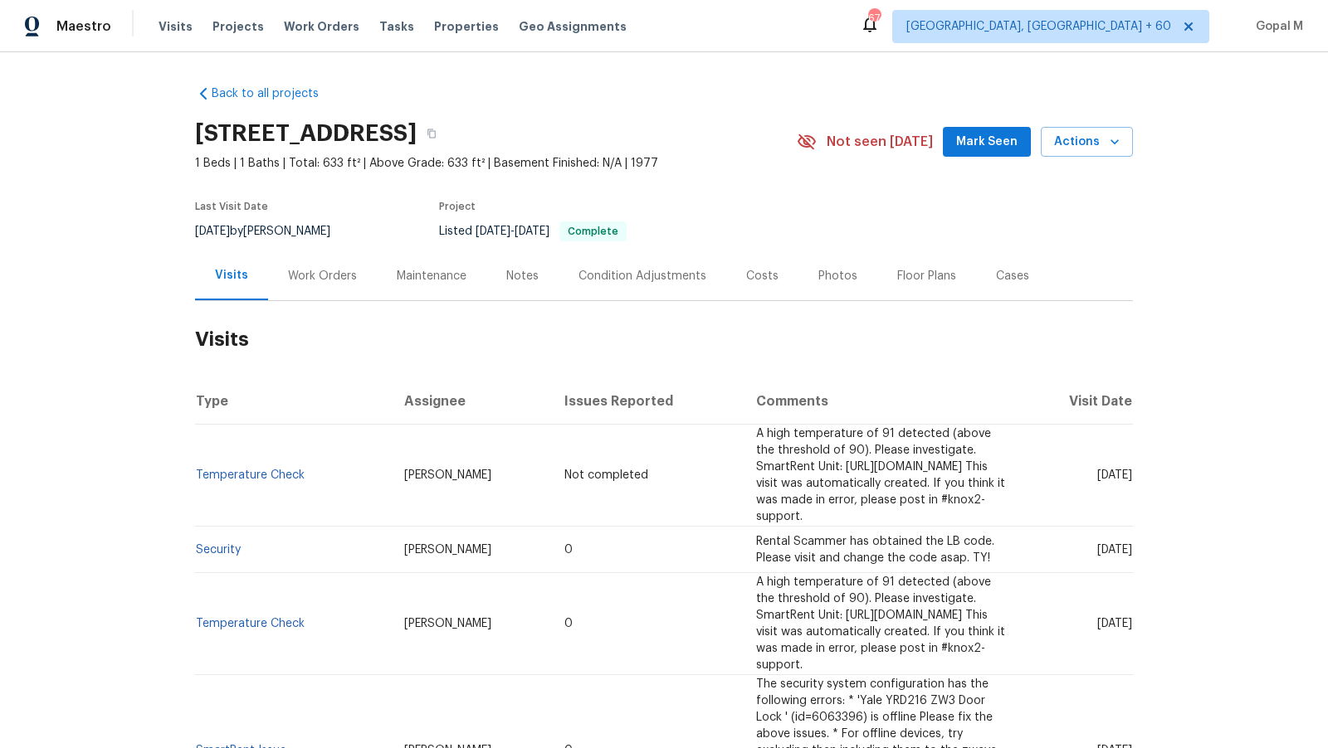
click at [326, 270] on div "Work Orders" at bounding box center [322, 276] width 69 height 17
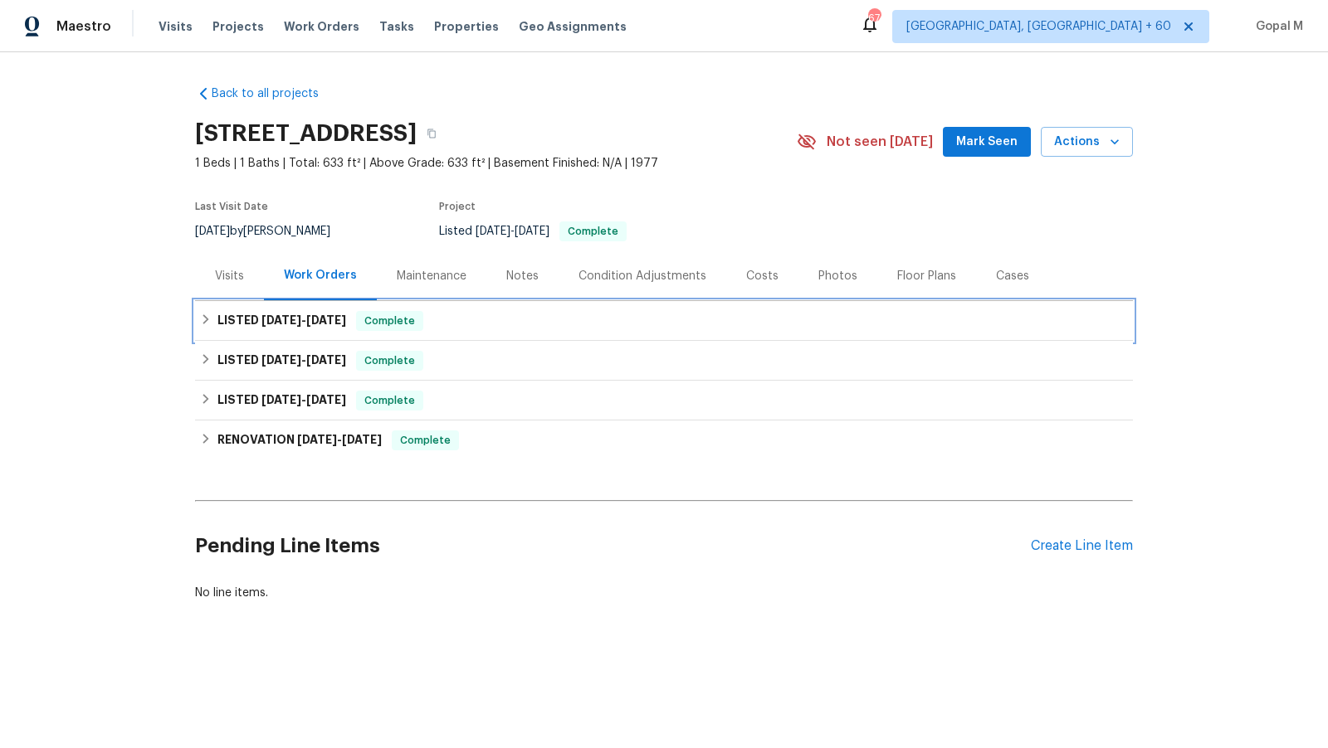
click at [300, 329] on h6 "LISTED 7/14/25 - 7/14/25" at bounding box center [281, 321] width 129 height 20
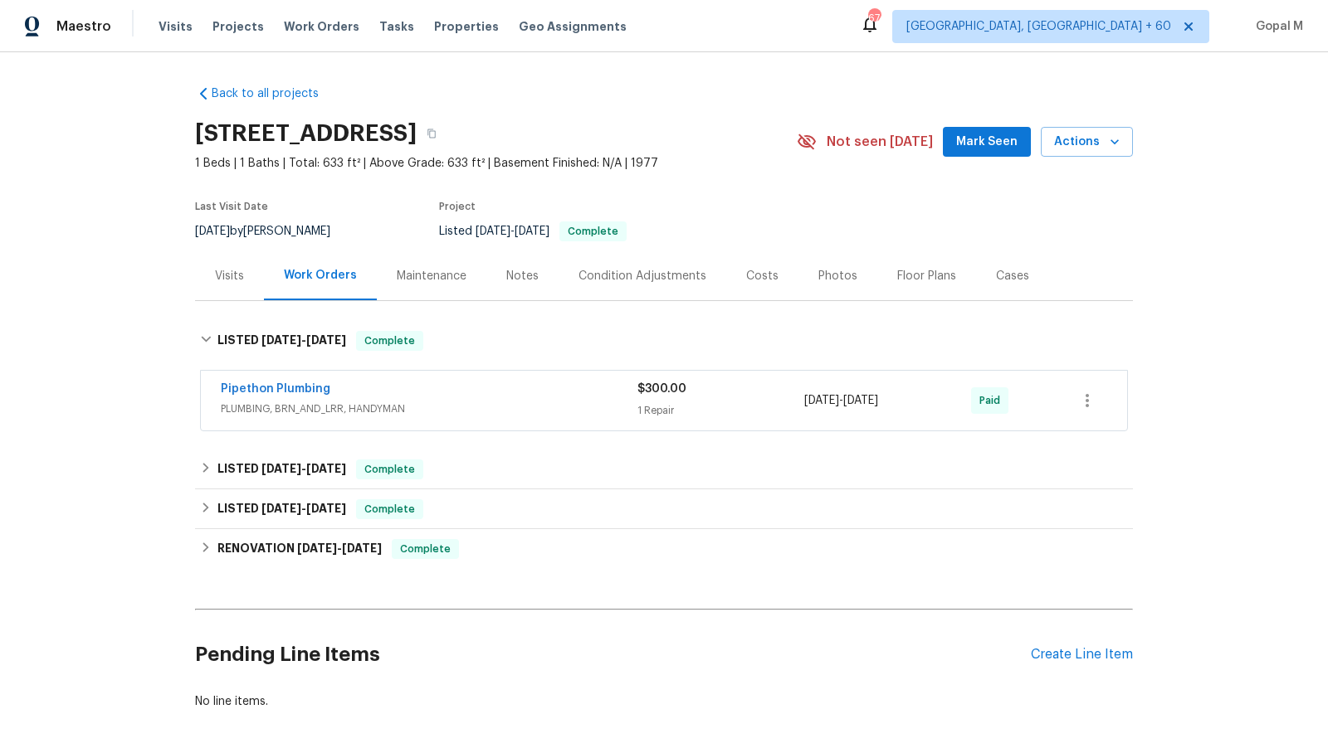
click at [507, 397] on div "Pipethon Plumbing" at bounding box center [429, 391] width 417 height 20
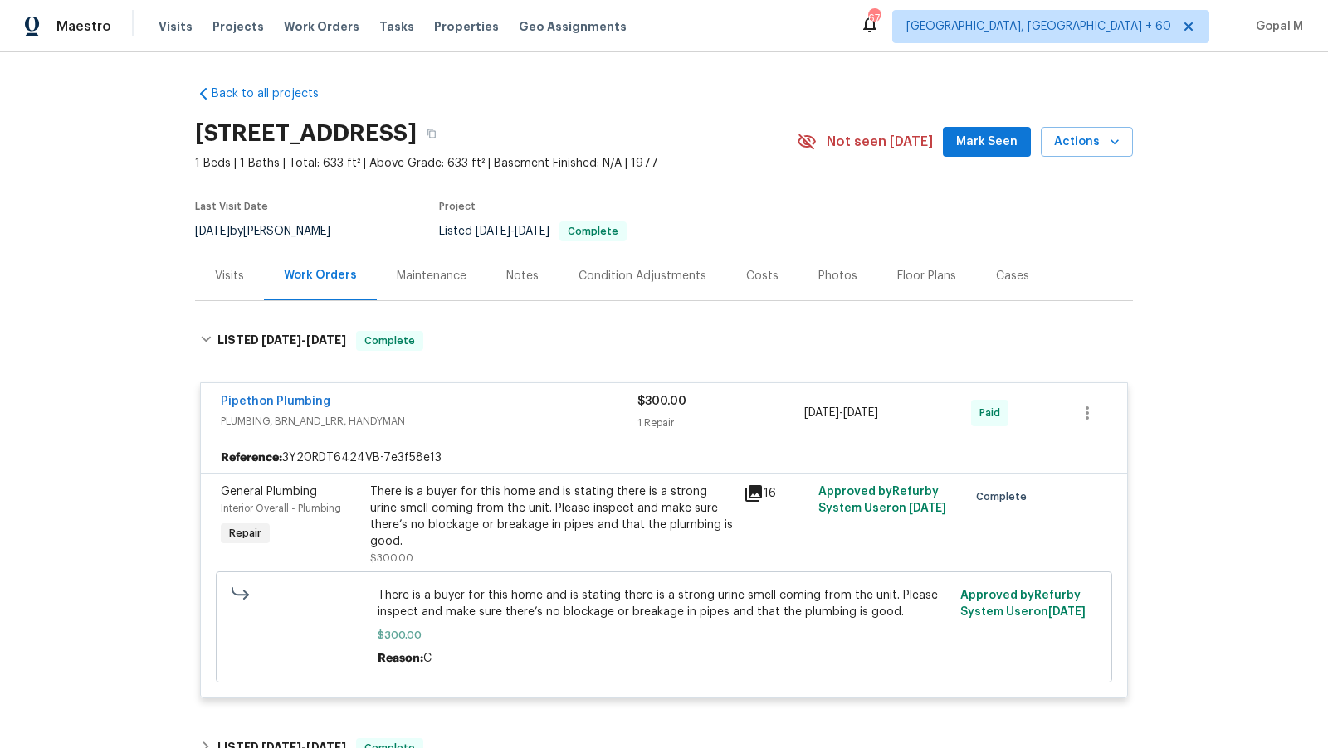
click at [529, 498] on div "There is a buyer for this home and is stating there is a strong urine smell com…" at bounding box center [551, 517] width 363 height 66
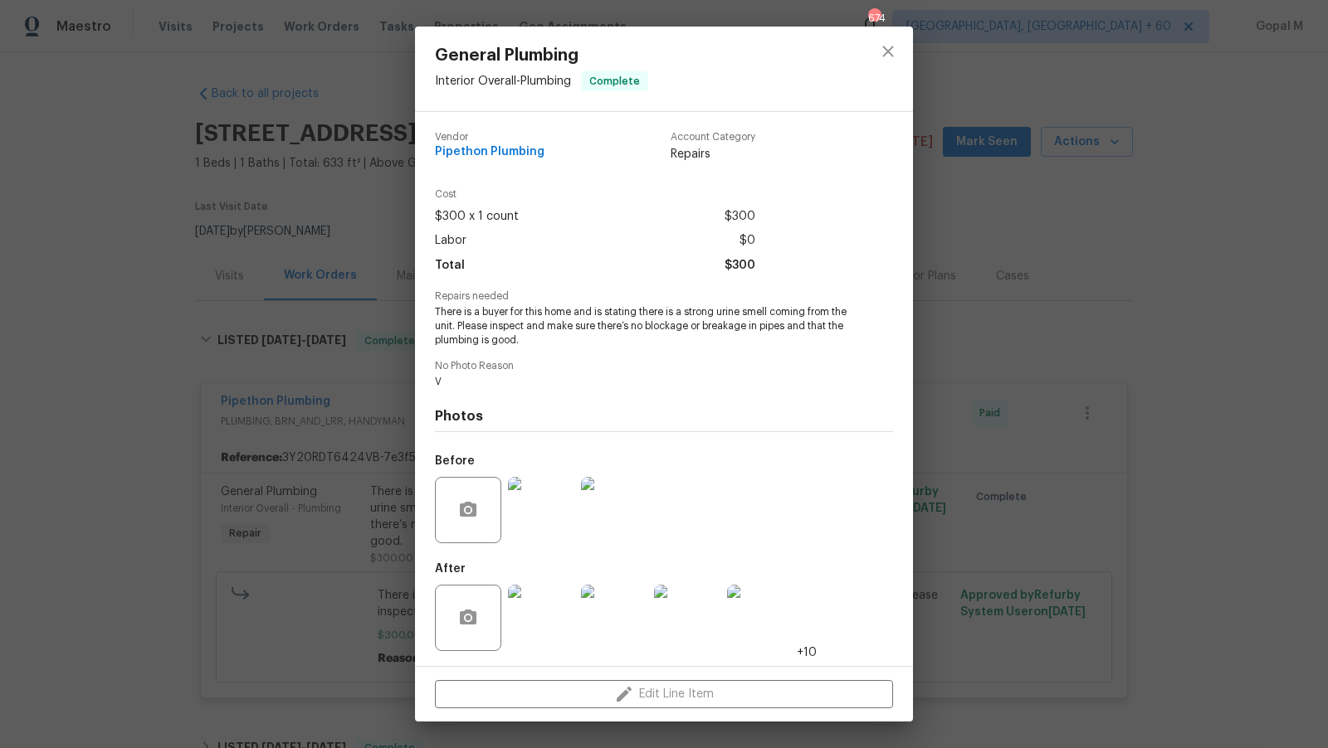
click at [380, 520] on div "General Plumbing Interior Overall - Plumbing Complete Vendor Pipethon Plumbing …" at bounding box center [664, 374] width 1328 height 748
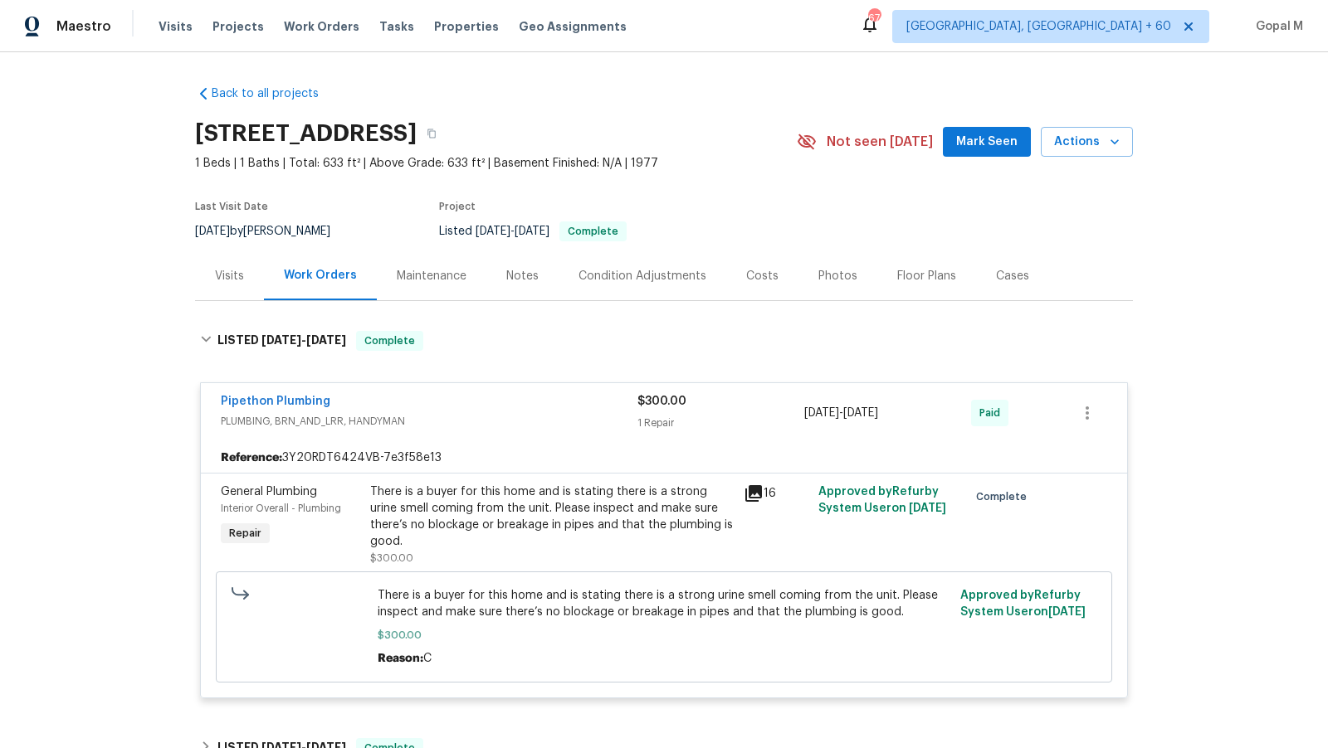
click at [228, 272] on div "Visits" at bounding box center [229, 276] width 29 height 17
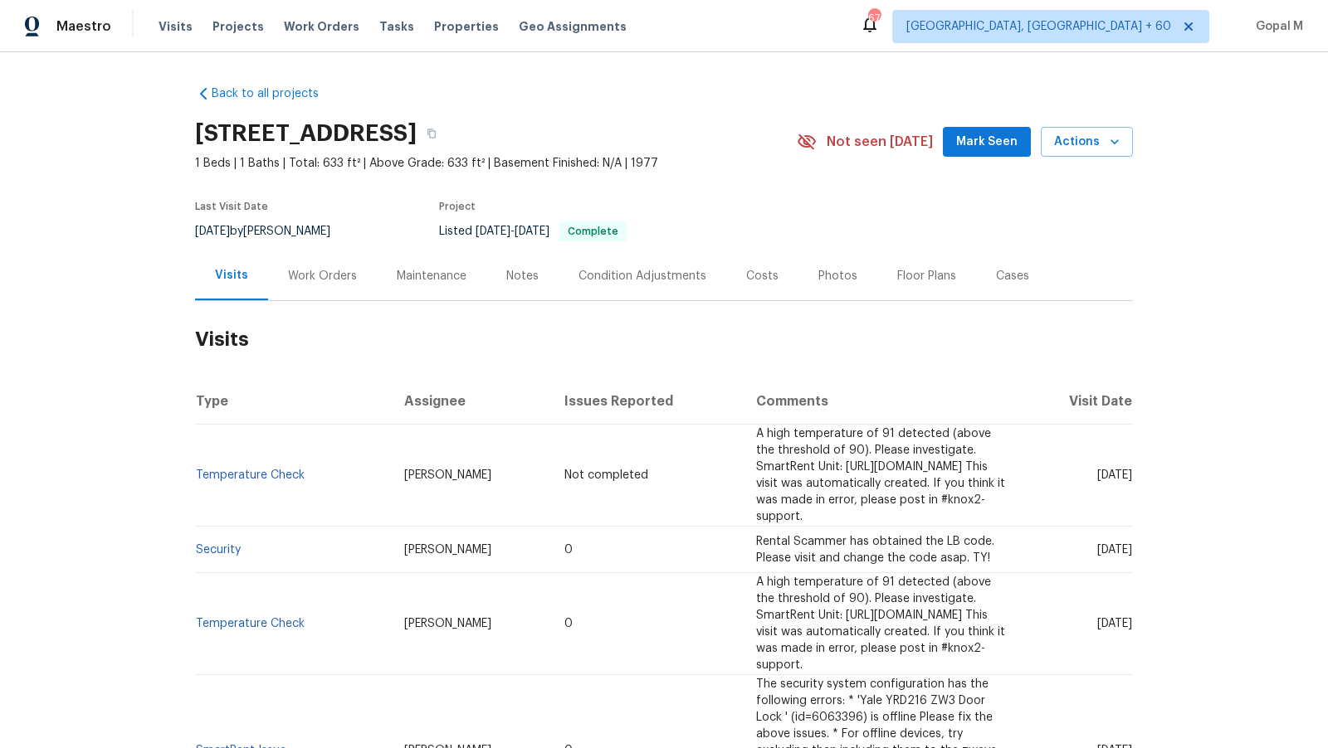
click at [334, 277] on div "Work Orders" at bounding box center [322, 276] width 69 height 17
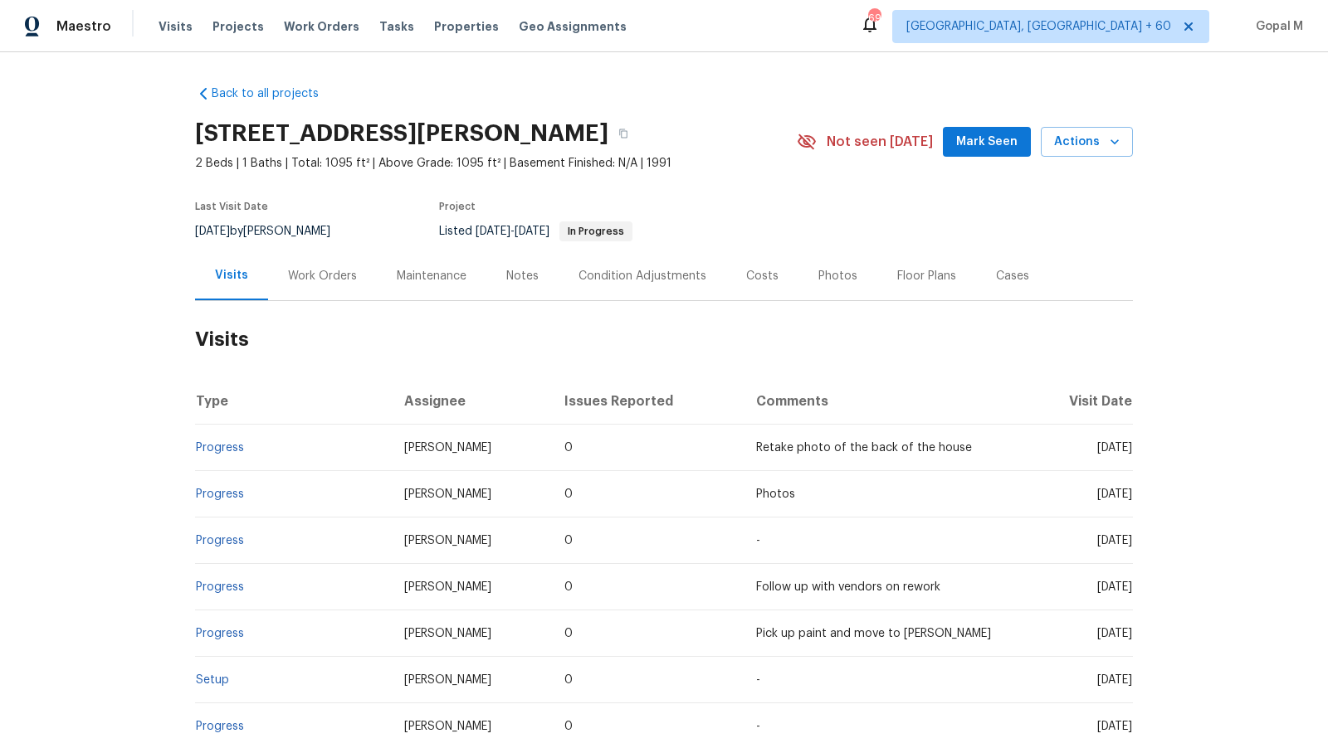
click at [337, 275] on div "Work Orders" at bounding box center [322, 276] width 69 height 17
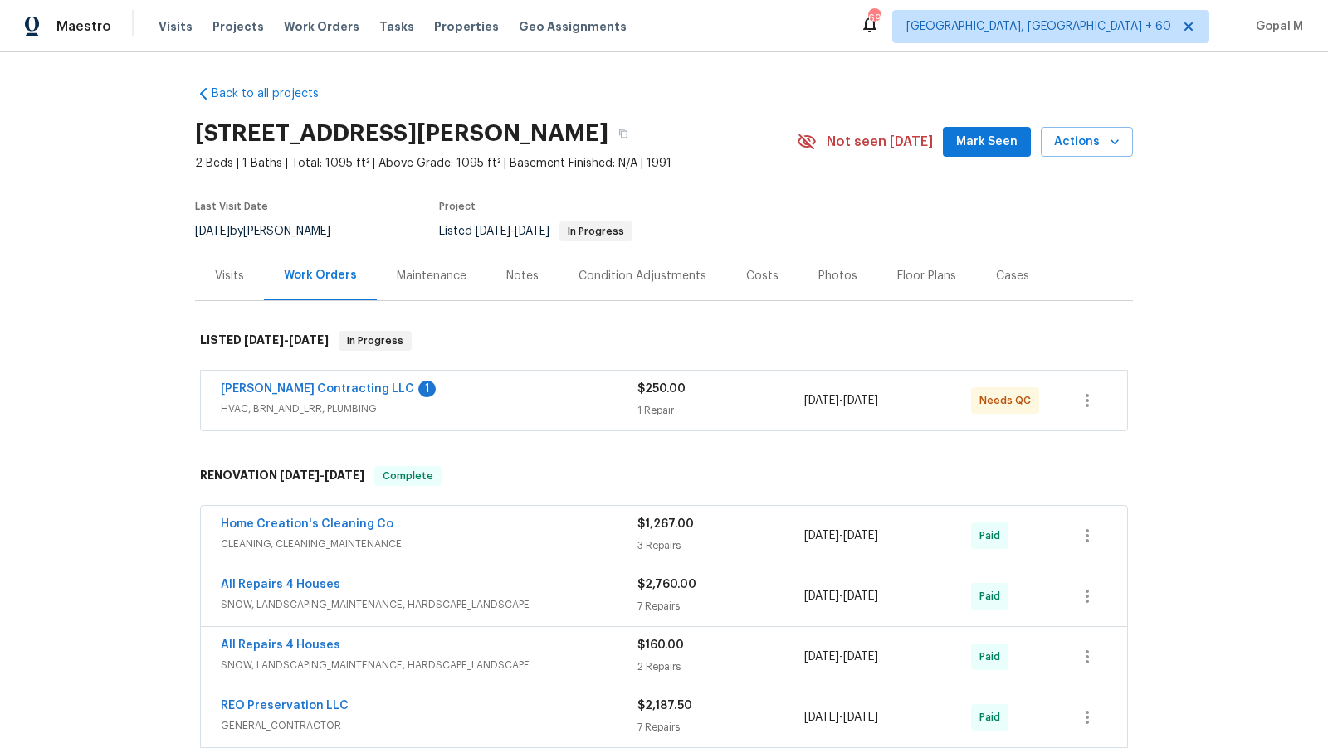
click at [498, 410] on span "HVAC, BRN_AND_LRR, PLUMBING" at bounding box center [429, 409] width 417 height 17
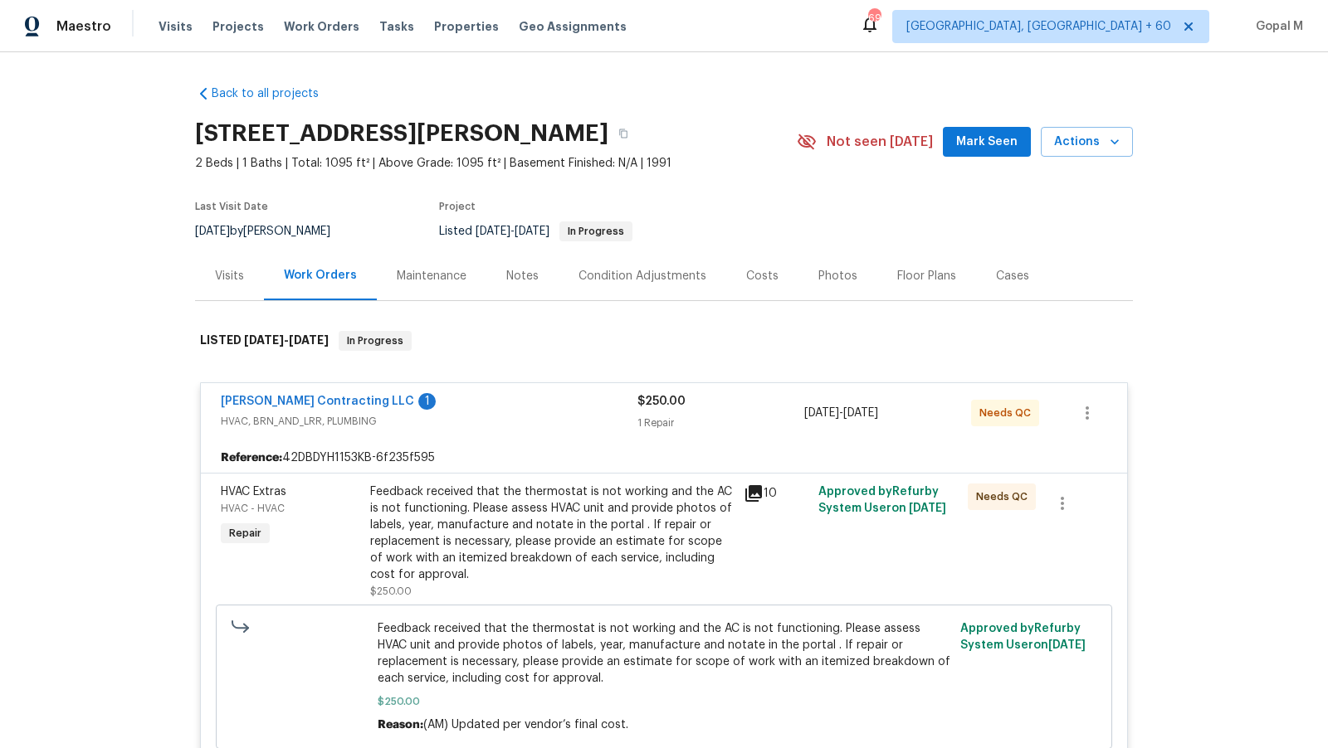
click at [564, 423] on span "HVAC, BRN_AND_LRR, PLUMBING" at bounding box center [429, 421] width 417 height 17
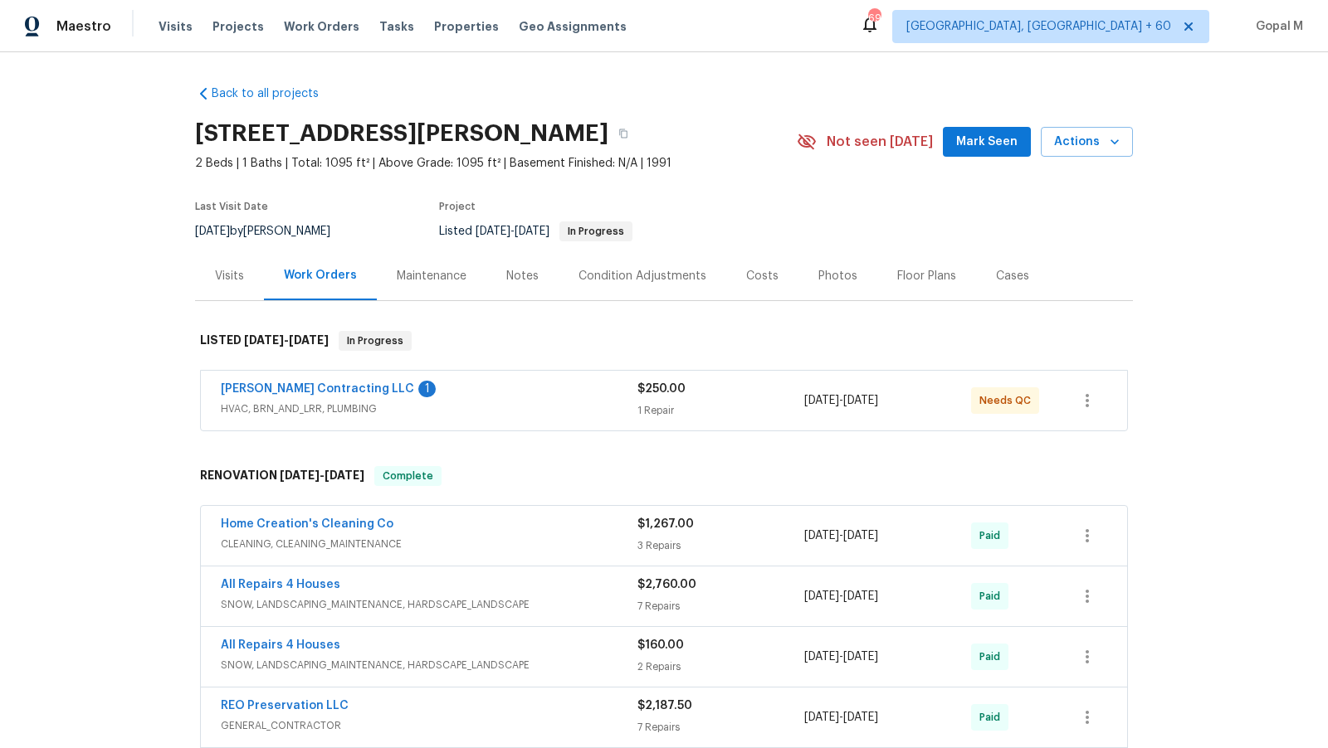
click at [226, 275] on div "Visits" at bounding box center [229, 276] width 29 height 17
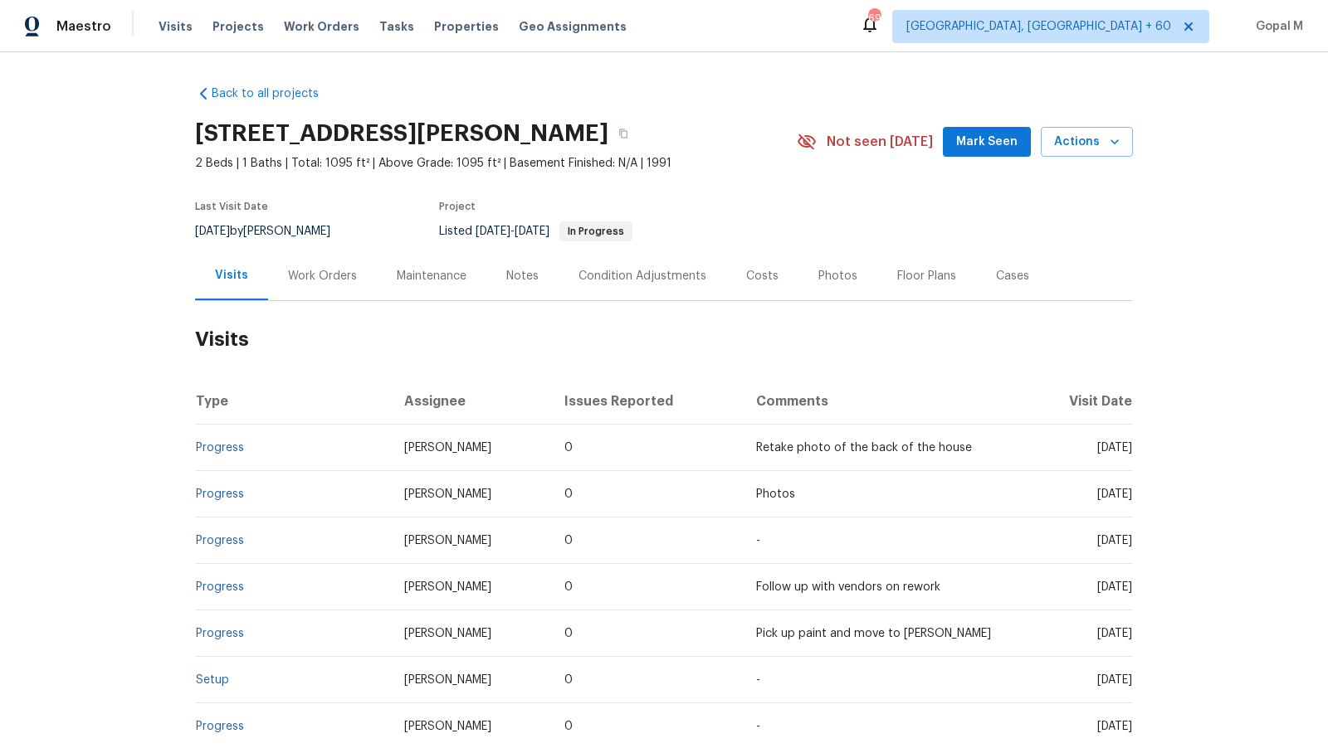
click at [1001, 272] on div "Cases" at bounding box center [1012, 276] width 33 height 17
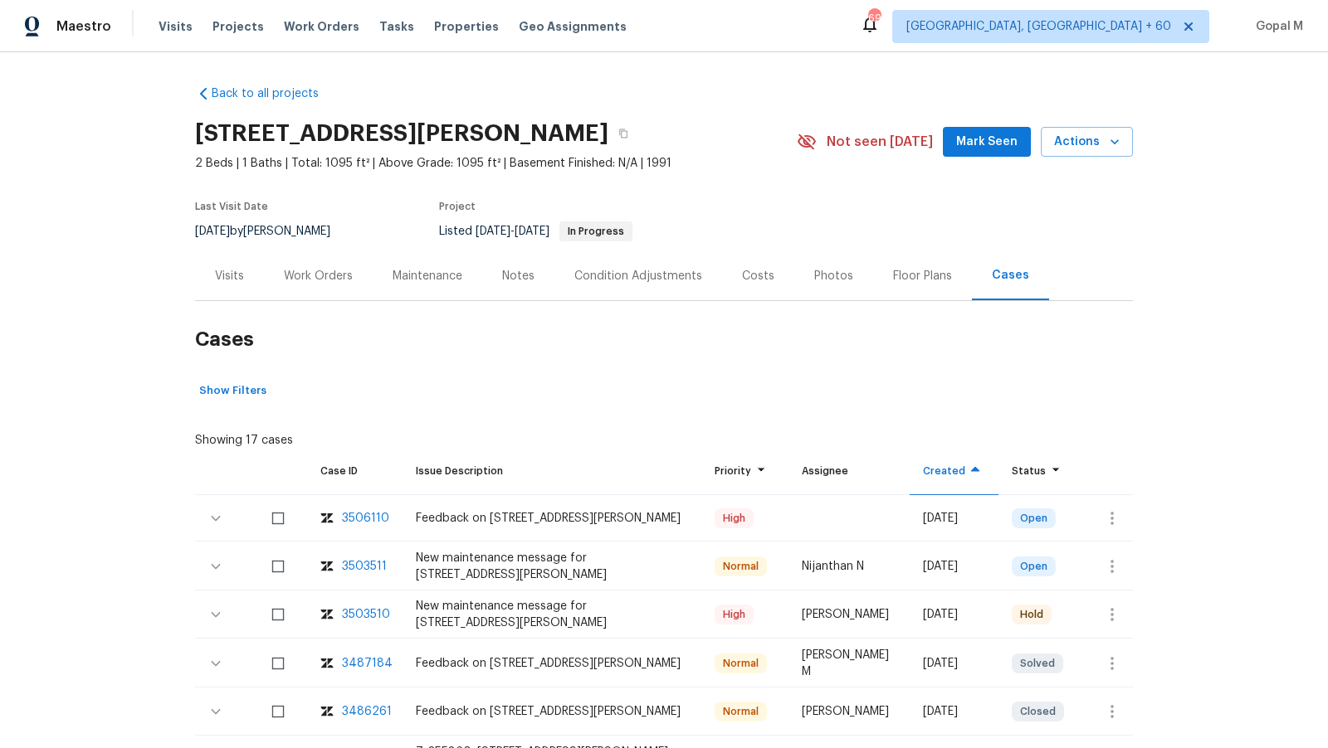
scroll to position [179, 0]
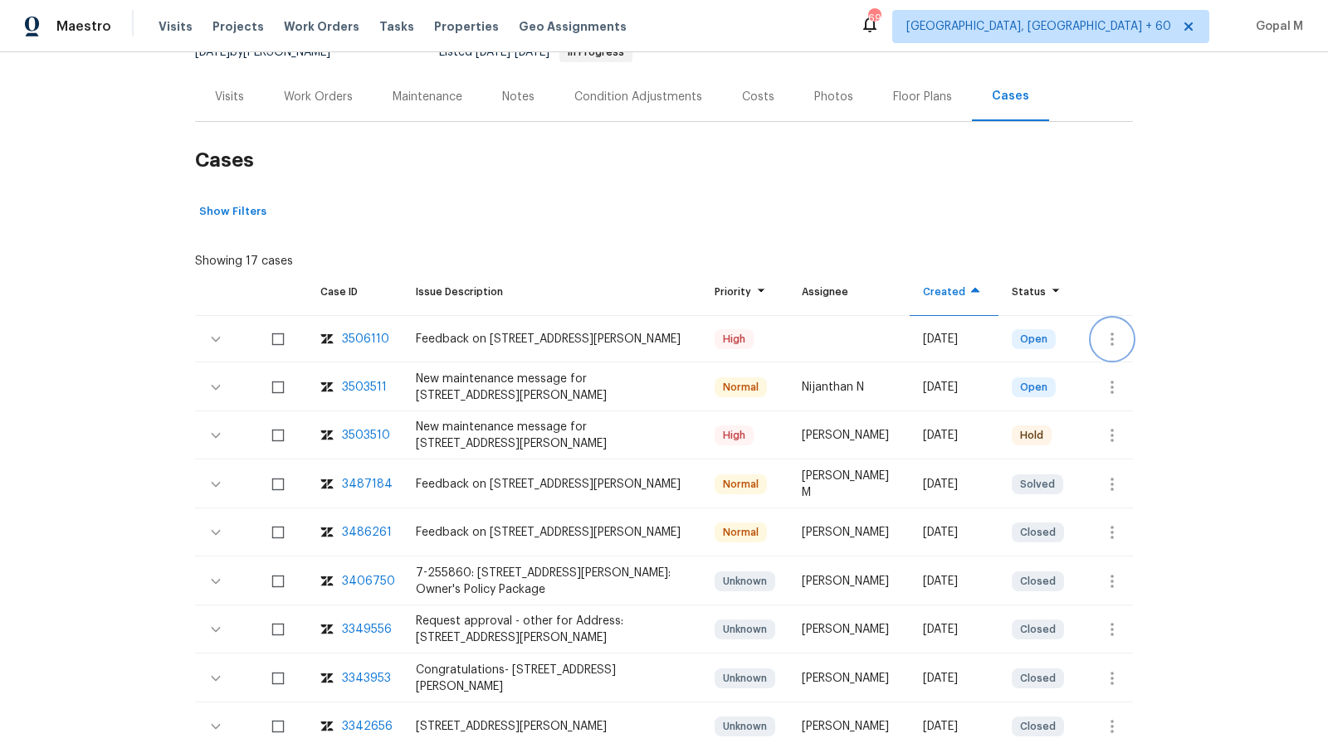
click at [1113, 340] on icon "button" at bounding box center [1112, 339] width 20 height 20
click at [1113, 340] on li "Create a visit" at bounding box center [1178, 337] width 172 height 27
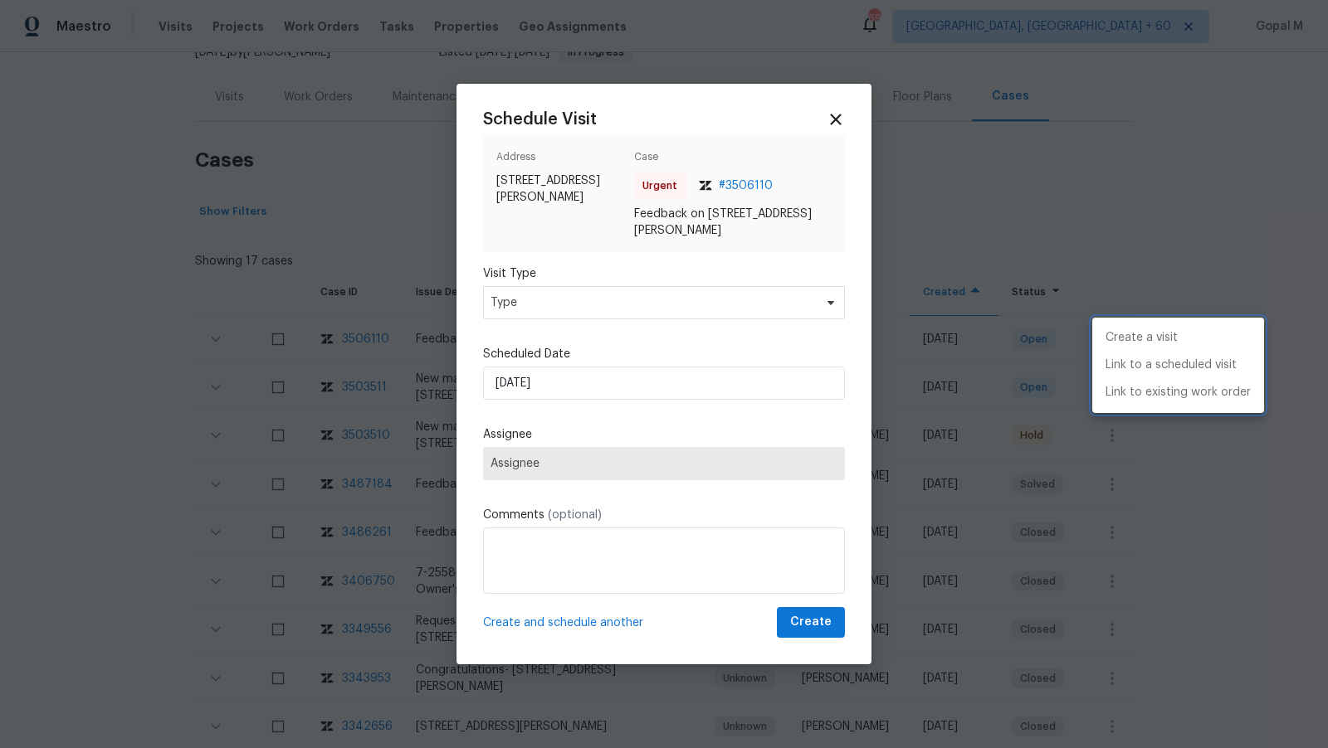
click at [701, 300] on div at bounding box center [664, 374] width 1328 height 748
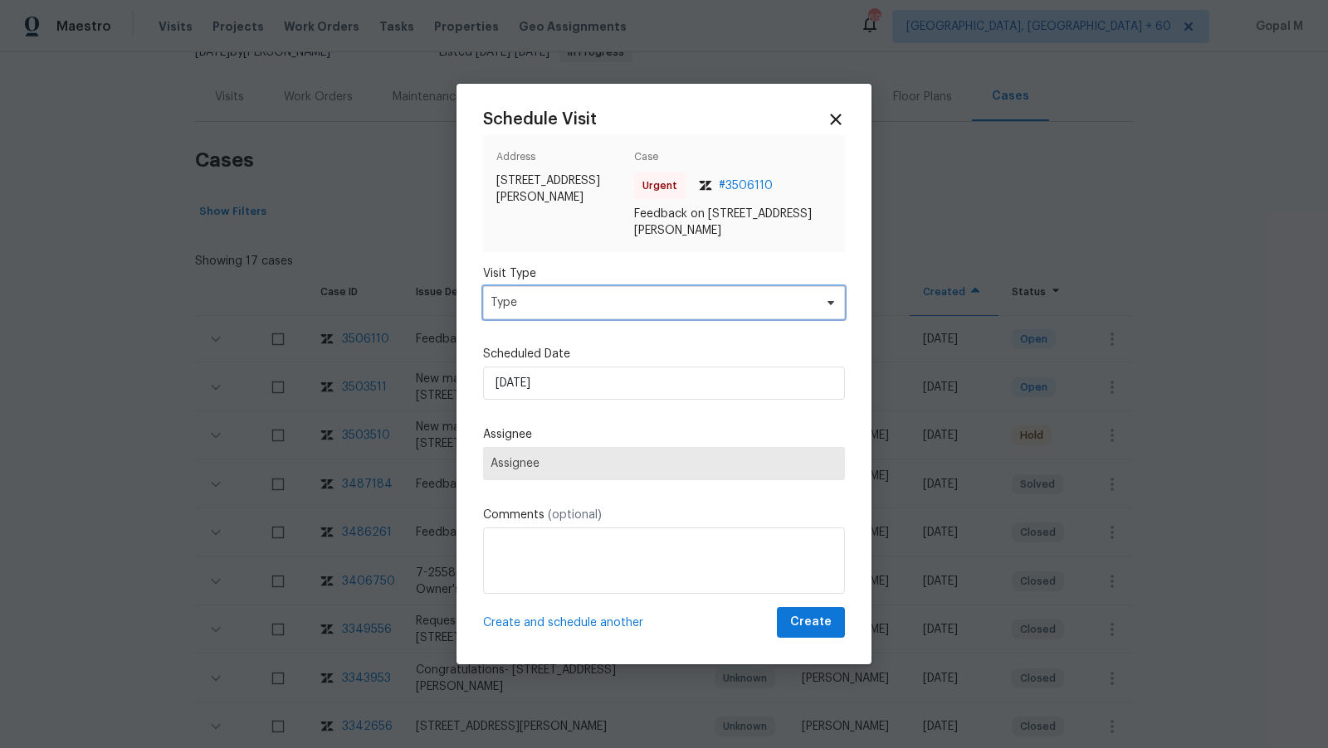
click at [701, 300] on span "Type" at bounding box center [651, 303] width 323 height 17
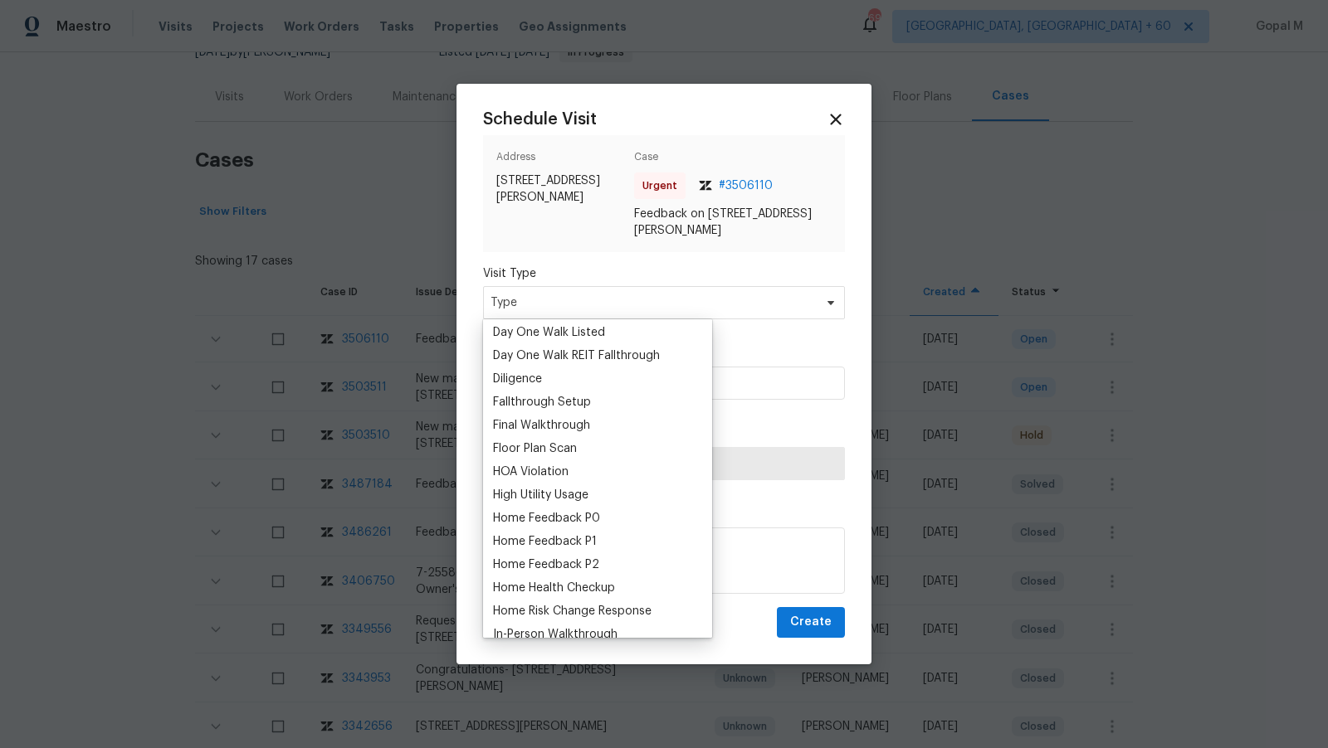
scroll to position [337, 0]
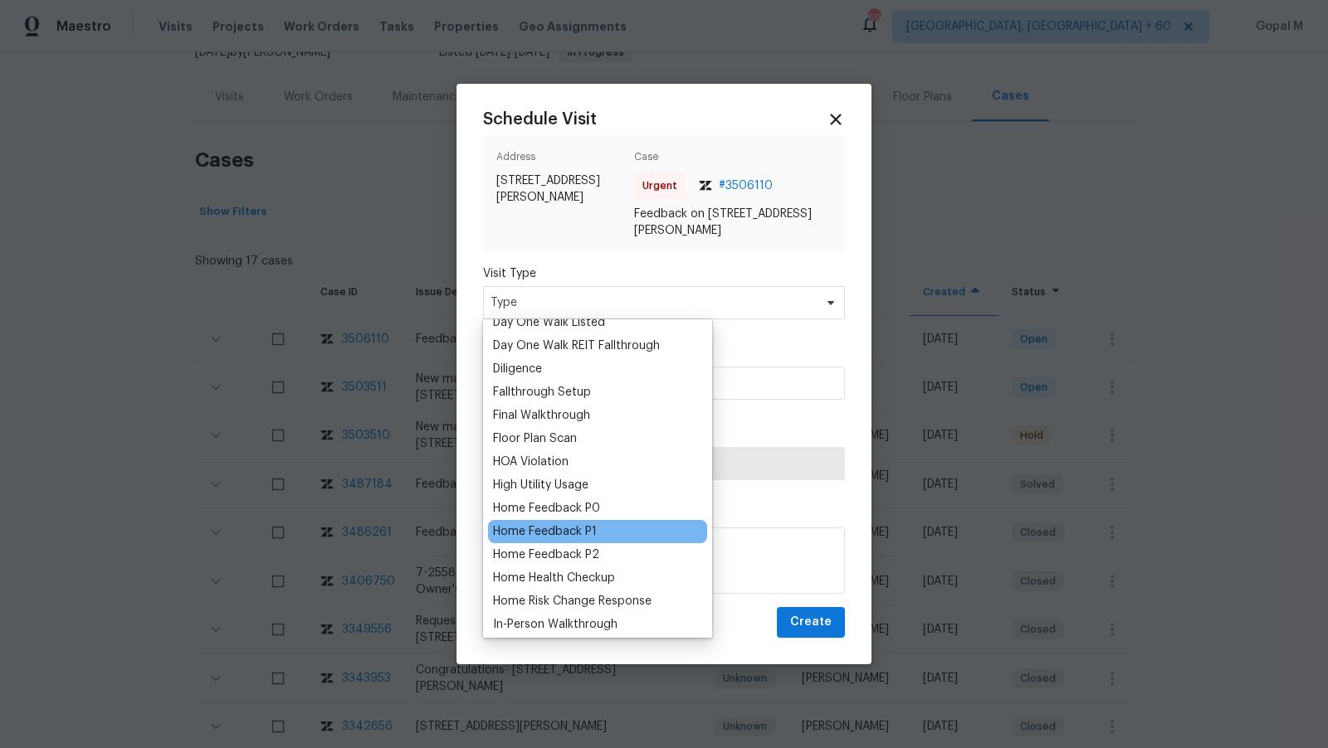
click at [572, 534] on div "Home Feedback P1" at bounding box center [545, 532] width 104 height 17
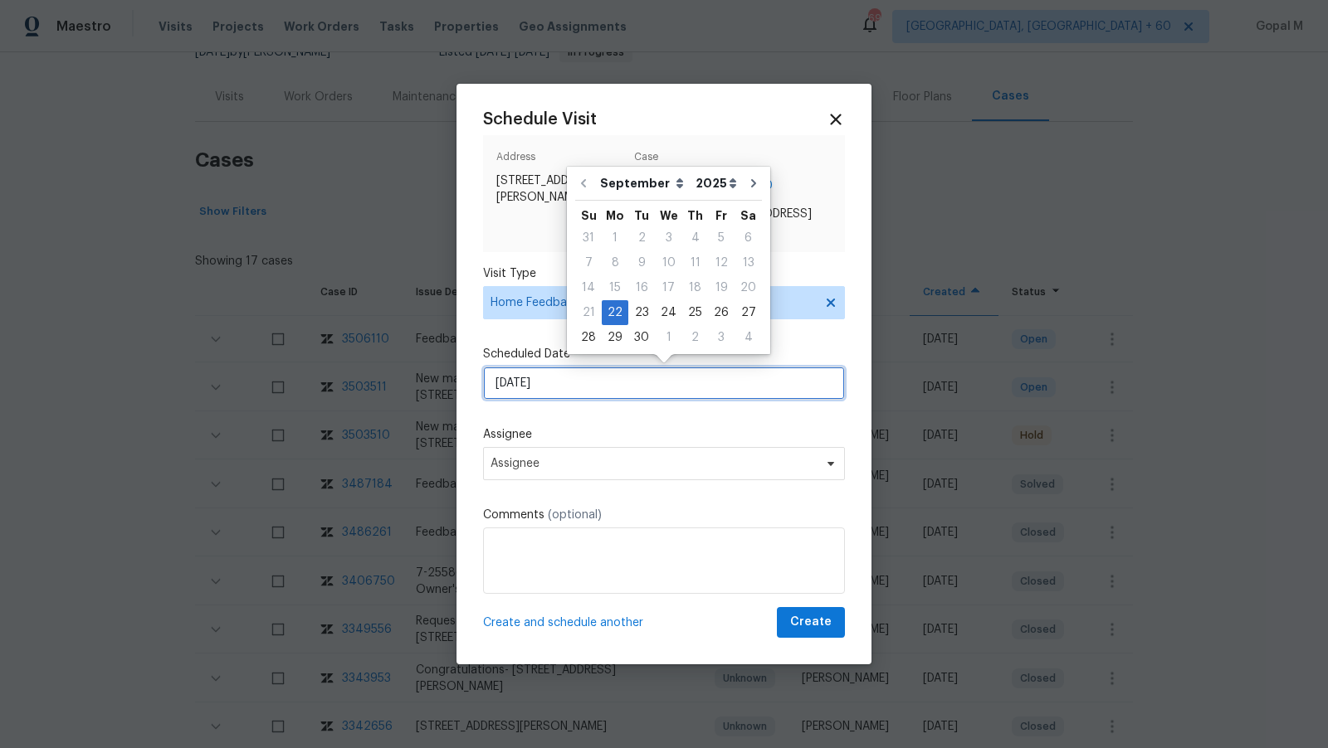
click at [626, 390] on input "22/09/2025" at bounding box center [664, 383] width 362 height 33
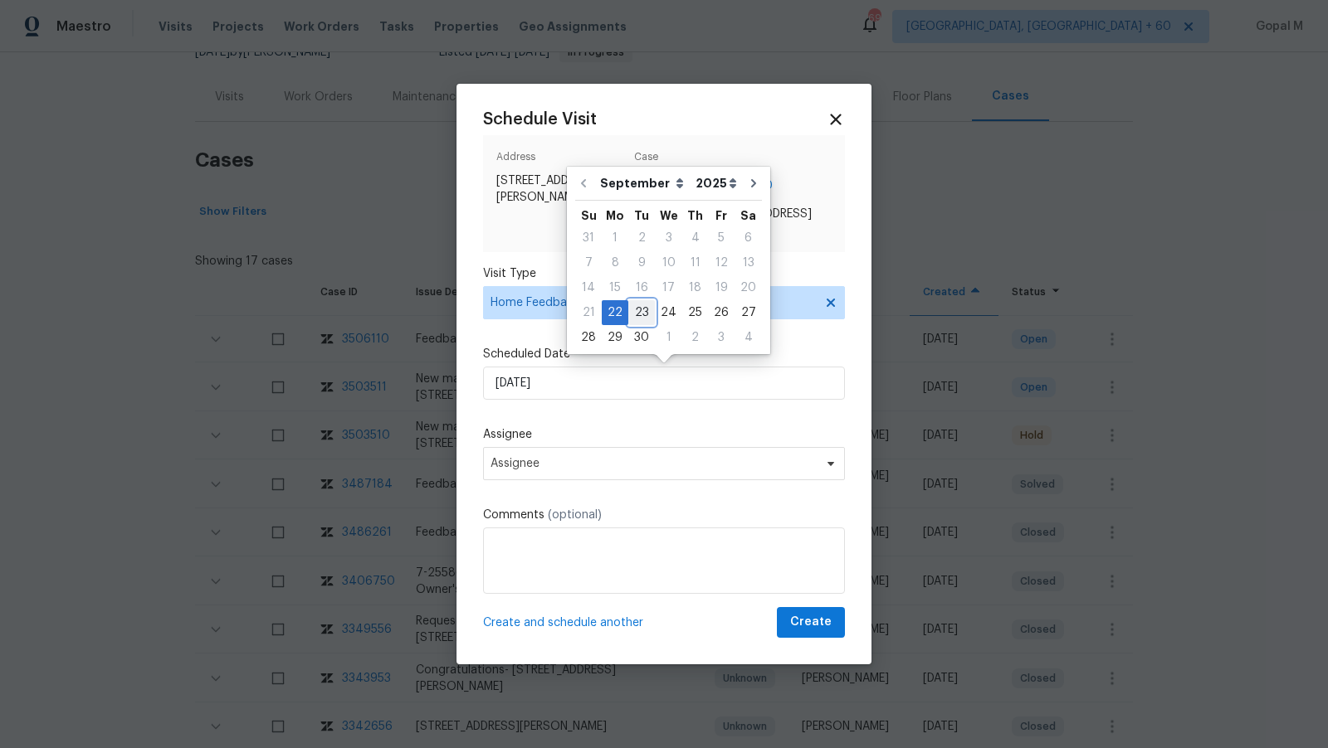
click at [636, 311] on div "23" at bounding box center [641, 312] width 27 height 23
type input "23/09/2025"
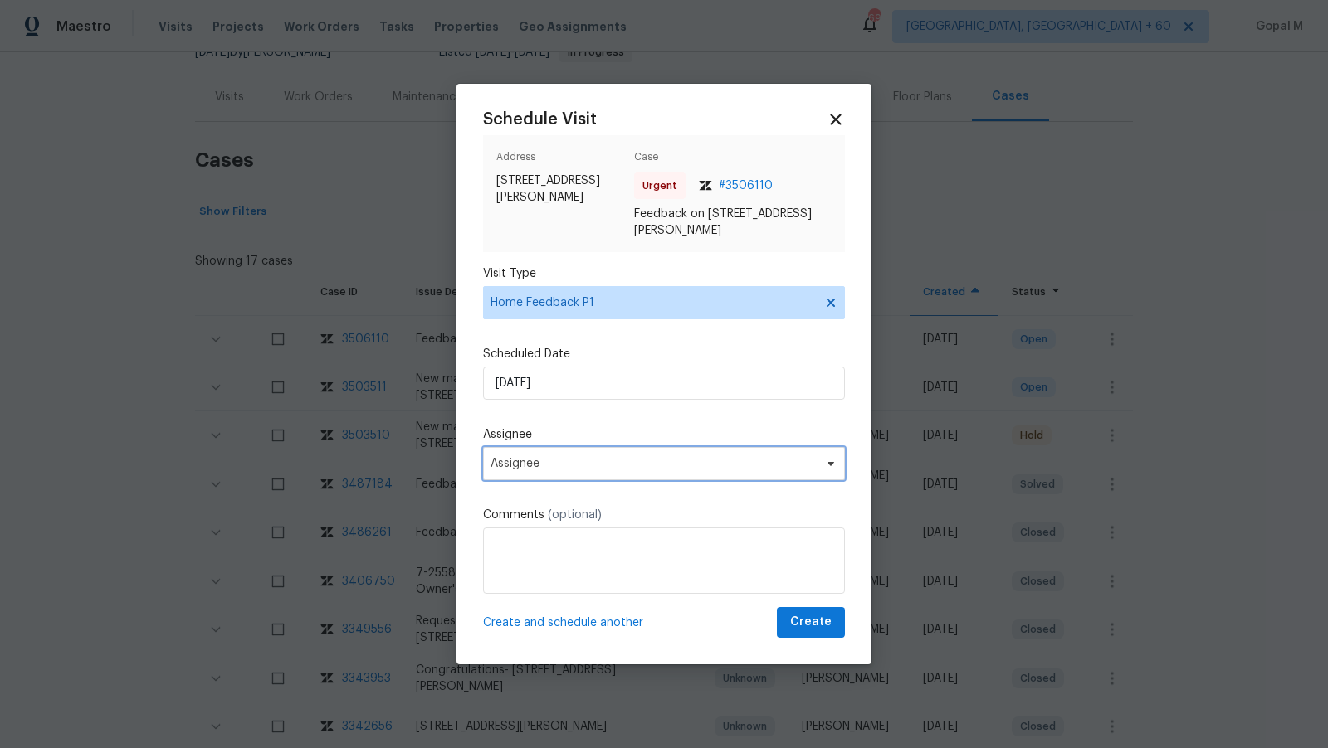
click at [614, 459] on span "Assignee" at bounding box center [652, 463] width 325 height 13
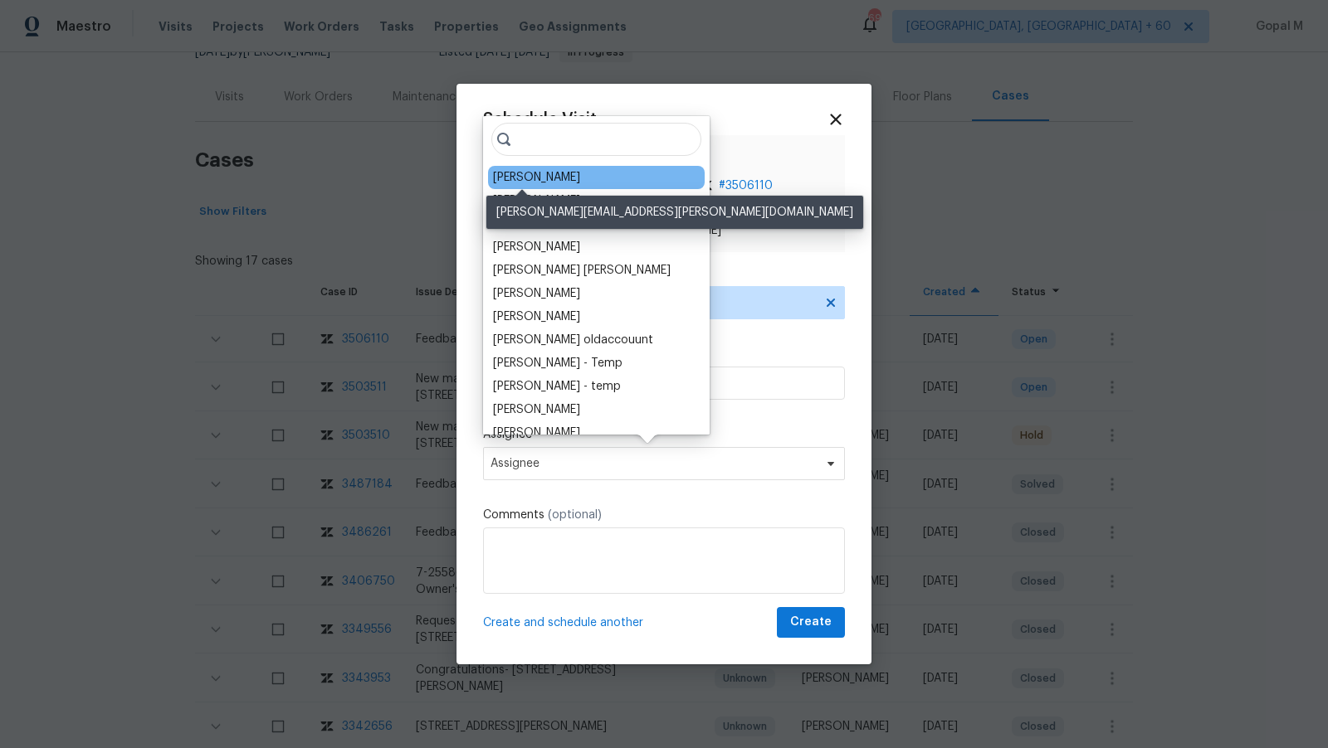
click at [547, 182] on div "Brad Baum" at bounding box center [536, 177] width 87 height 17
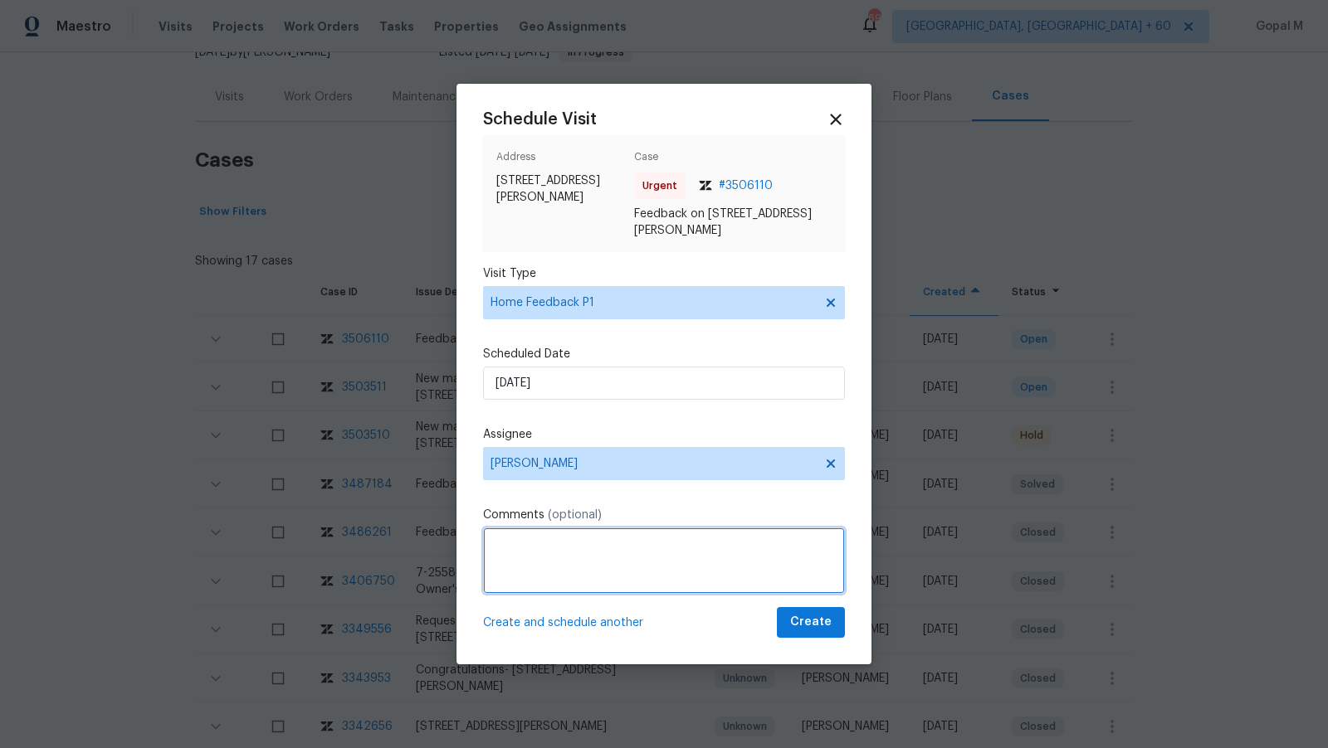
click at [656, 569] on textarea at bounding box center [664, 561] width 362 height 66
paste textarea "Front door sticks. Basement door doesnt close."
click at [759, 566] on textarea "Front door sticks. The basement door doesn't close. Please address this issue A…" at bounding box center [664, 561] width 362 height 66
type textarea "Front door sticks. The basement door doesn't close. Please address this issue A…"
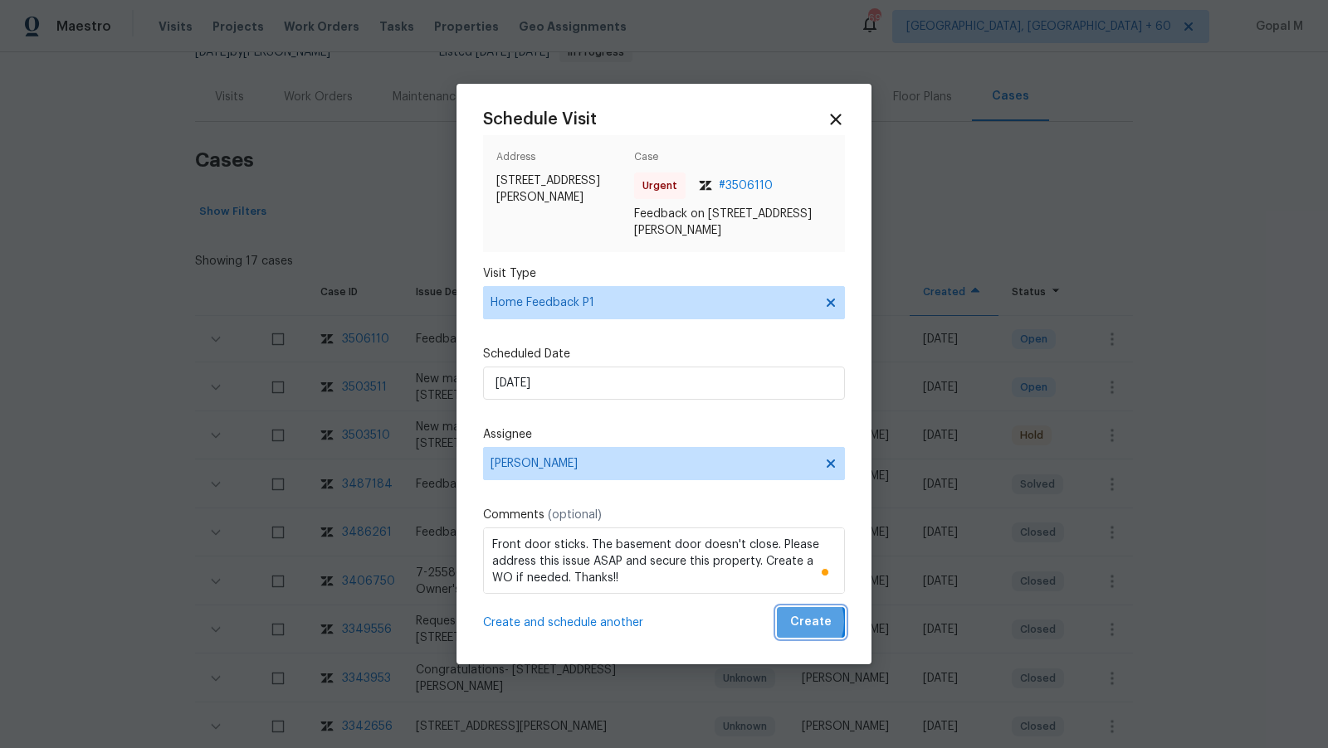
click at [797, 621] on span "Create" at bounding box center [810, 622] width 41 height 21
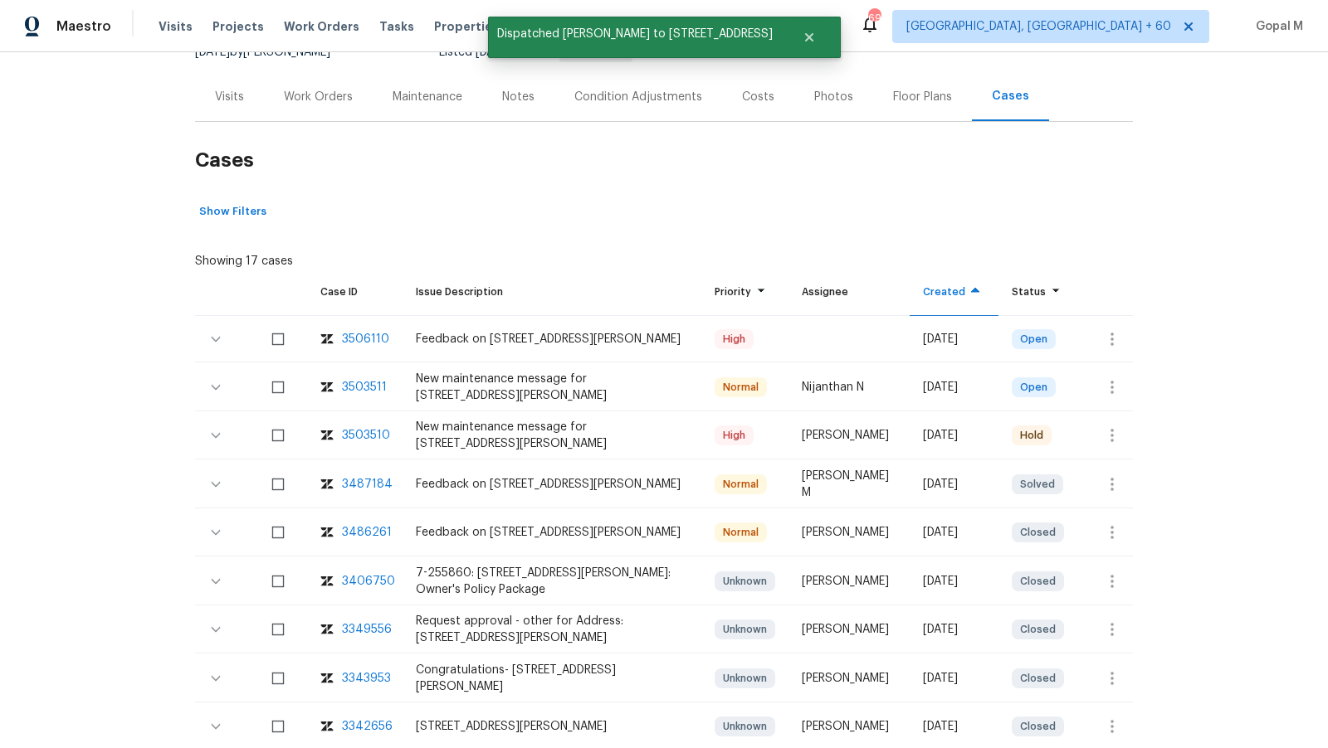
click at [238, 93] on div "Visits" at bounding box center [229, 97] width 29 height 17
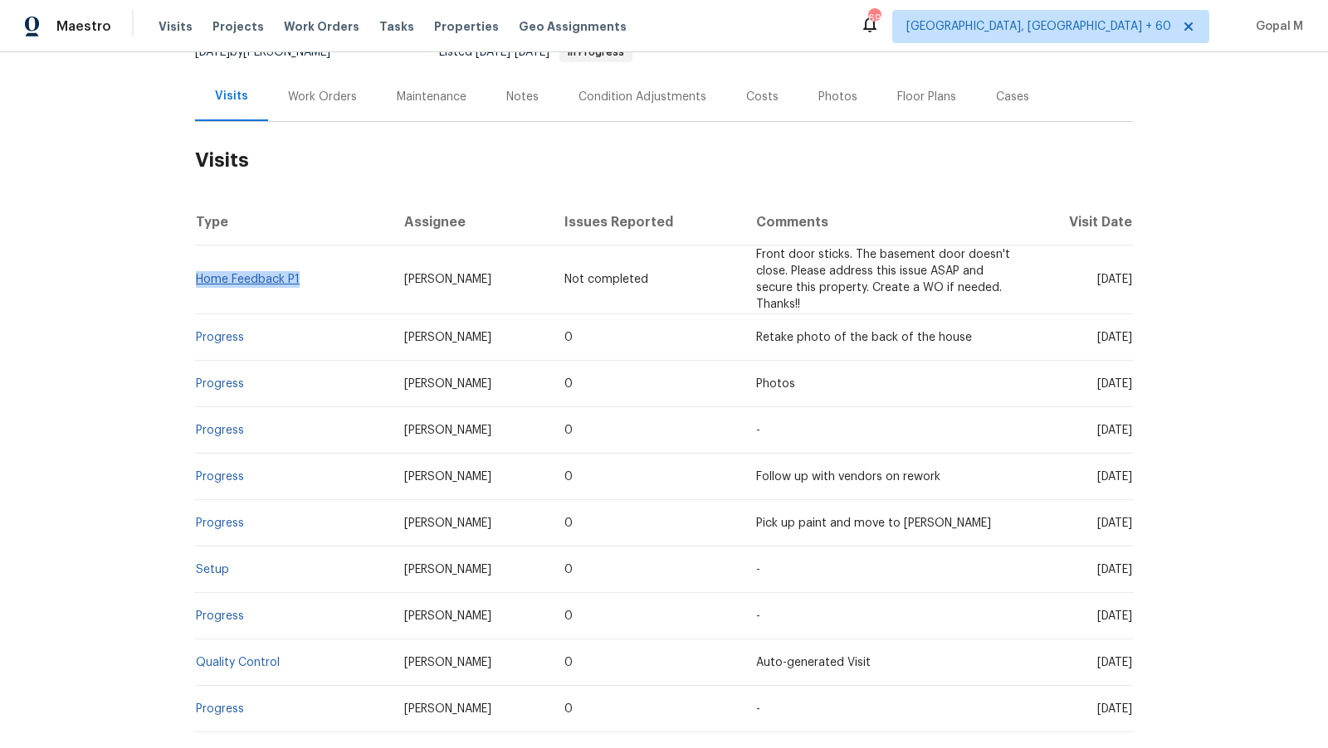
drag, startPoint x: 301, startPoint y: 280, endPoint x: 198, endPoint y: 276, distance: 102.9
click at [198, 276] on td "Home Feedback P1" at bounding box center [293, 280] width 196 height 69
copy link "Home Feedback P1"
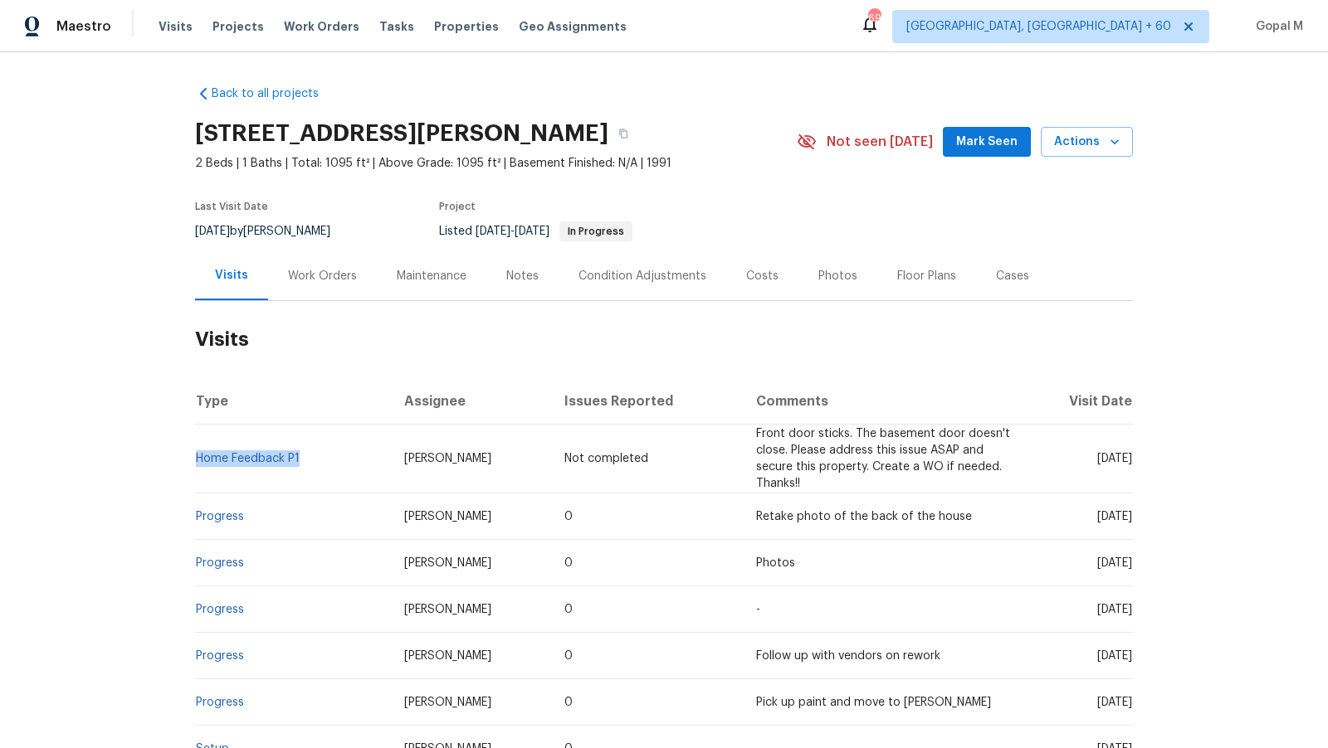
drag, startPoint x: 243, startPoint y: 232, endPoint x: 188, endPoint y: 232, distance: 54.8
click at [188, 232] on div "Back to all projects 1004 Cobbler Ln, Saint Peters, MO 63303 2 Beds | 1 Baths |…" at bounding box center [664, 400] width 1328 height 696
copy span "9/8/2025"
drag, startPoint x: 248, startPoint y: 519, endPoint x: 196, endPoint y: 521, distance: 52.3
click at [196, 521] on td "Progress" at bounding box center [293, 517] width 196 height 46
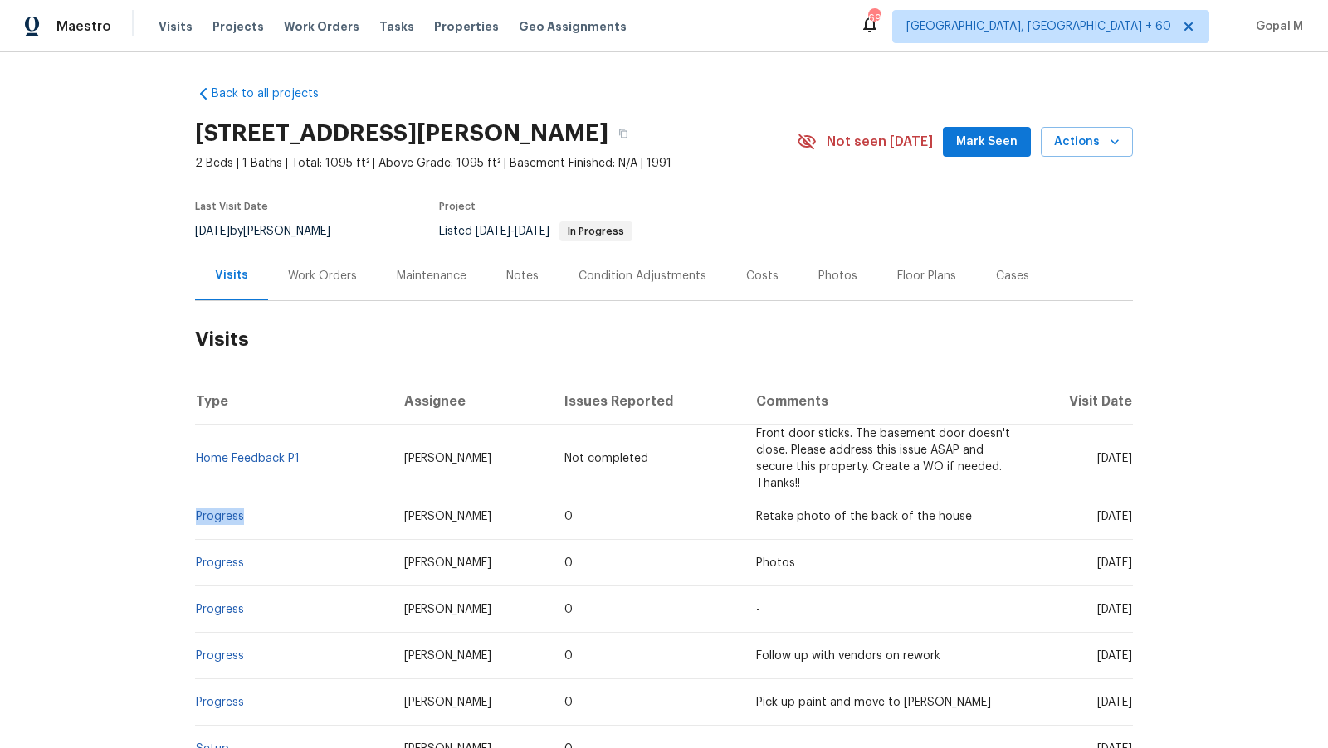
copy link "Progress"
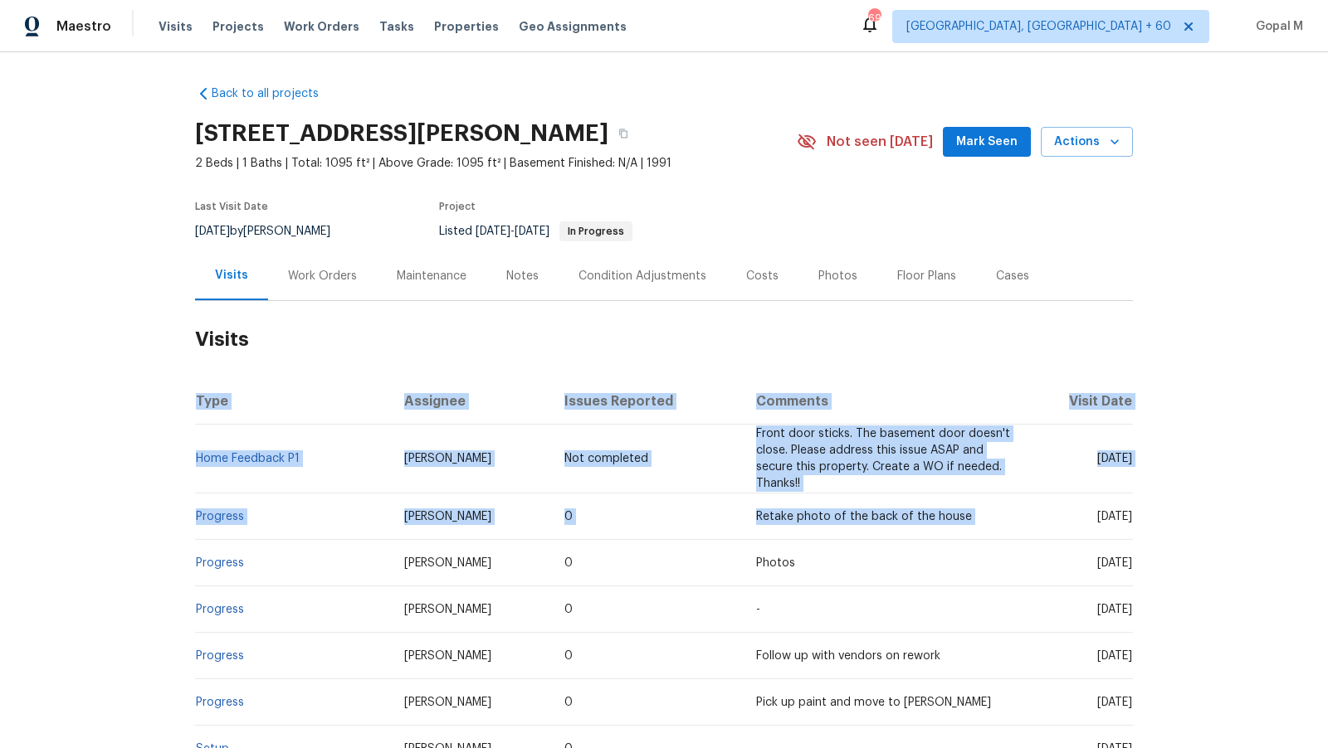
drag, startPoint x: 1035, startPoint y: 514, endPoint x: 1152, endPoint y: 513, distance: 116.2
click at [1152, 513] on div "Back to all projects 1004 Cobbler Ln, Saint Peters, MO 63303 2 Beds | 1 Baths |…" at bounding box center [664, 400] width 1328 height 696
click at [1097, 518] on span "[DATE]" at bounding box center [1114, 517] width 35 height 12
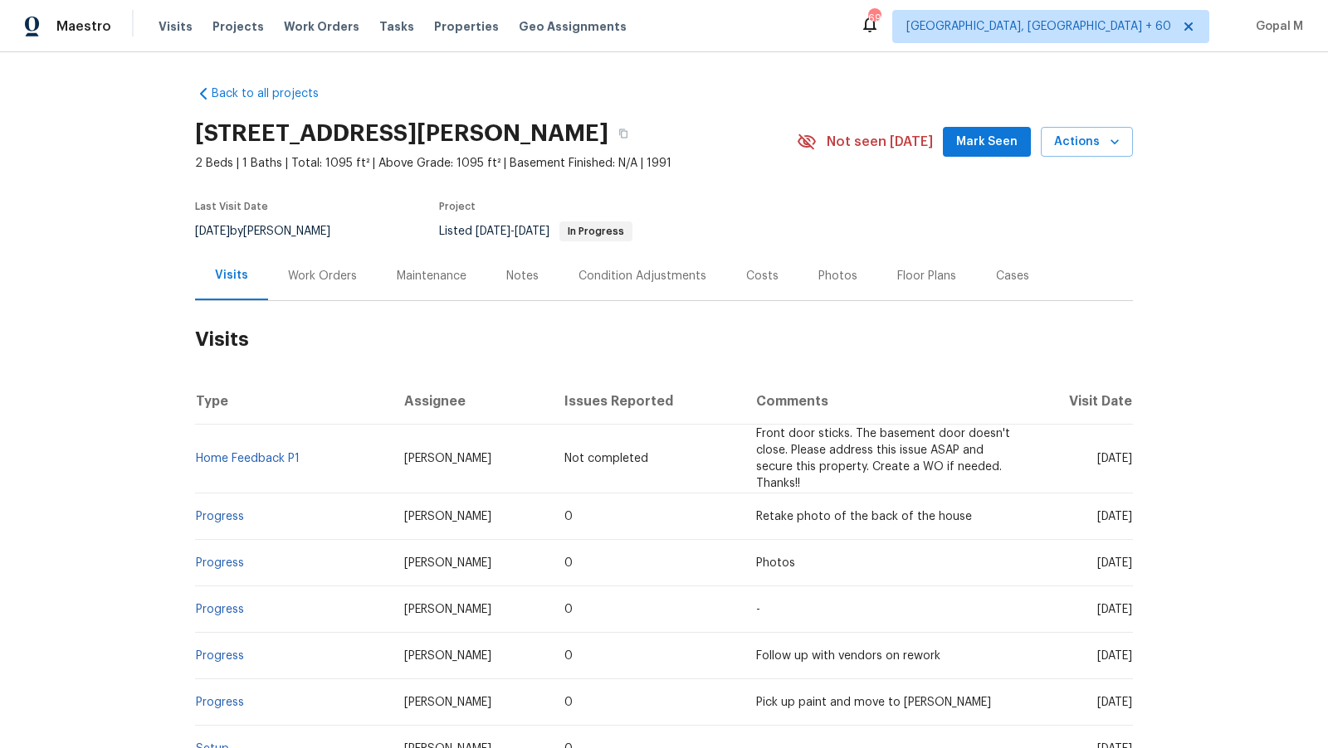
drag, startPoint x: 1034, startPoint y: 518, endPoint x: 1117, endPoint y: 517, distance: 83.0
click at [1117, 517] on span "[DATE]" at bounding box center [1114, 517] width 35 height 12
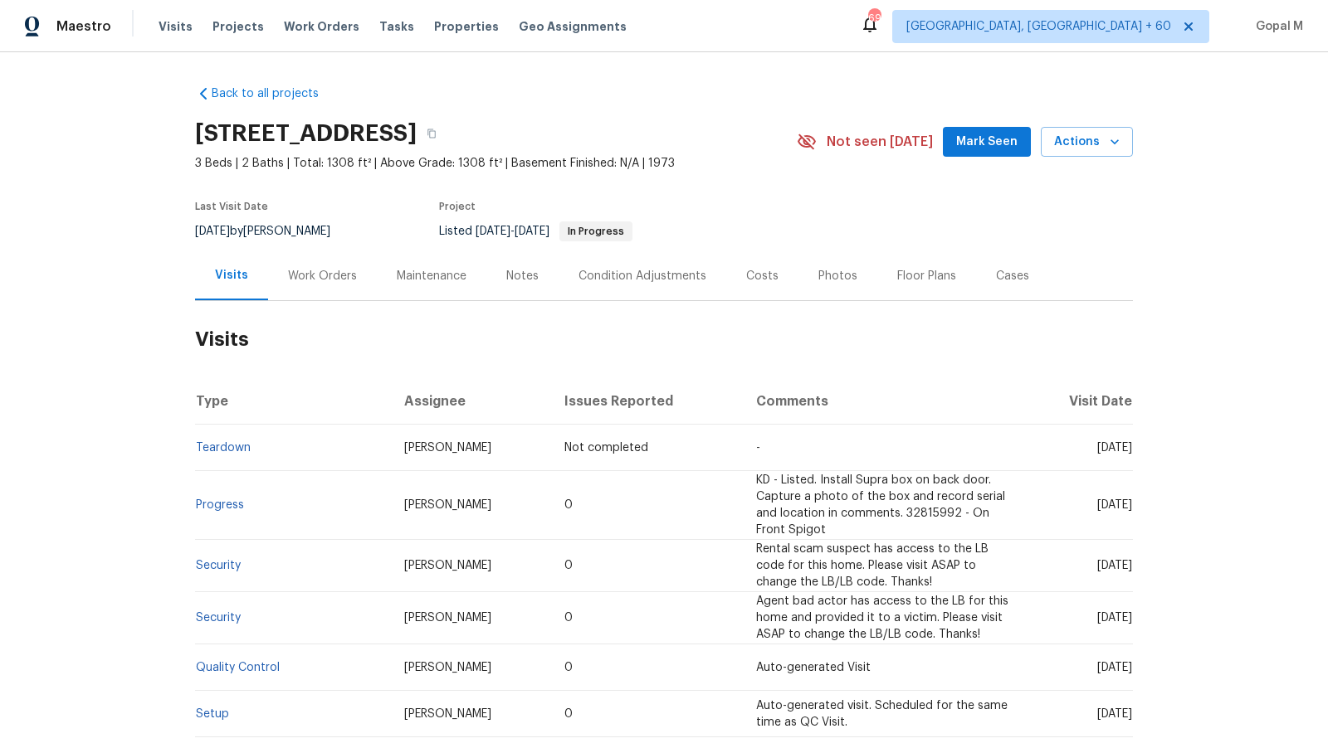
click at [325, 272] on div "Work Orders" at bounding box center [322, 276] width 69 height 17
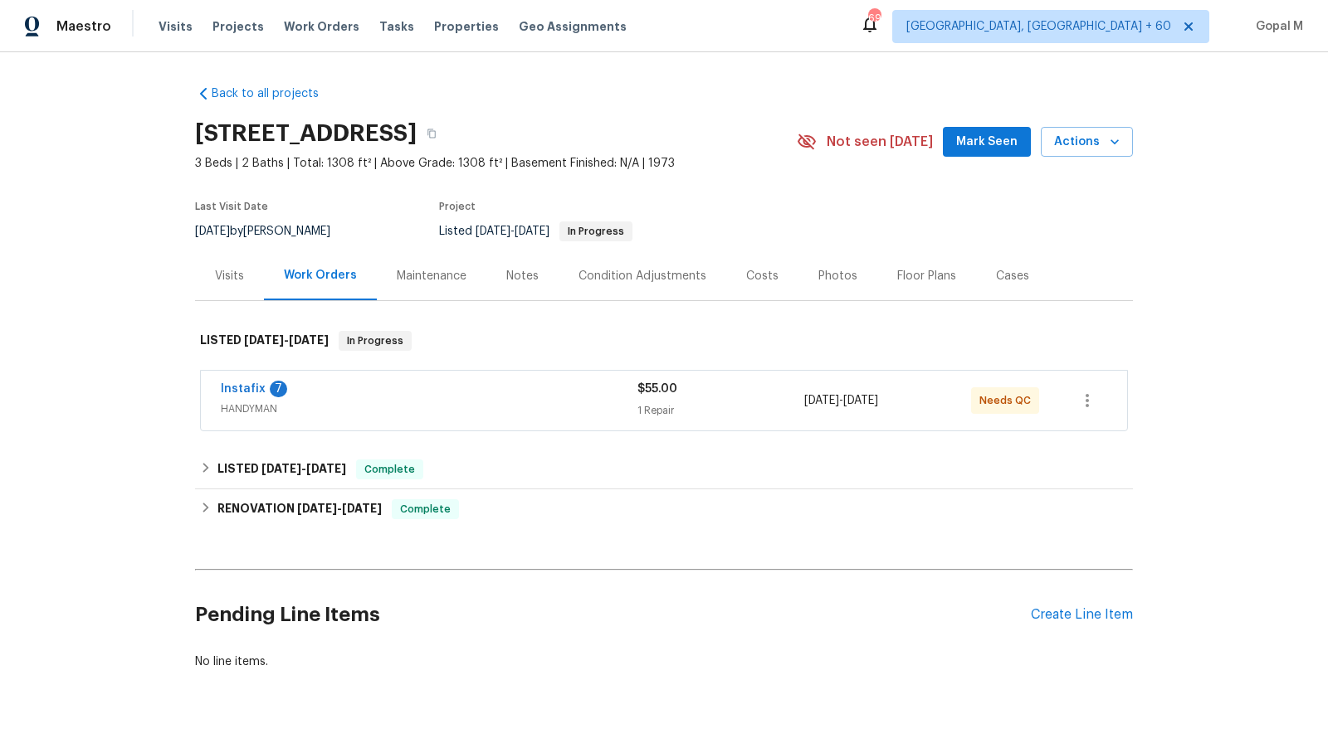
click at [456, 389] on div "Instafix 7" at bounding box center [429, 391] width 417 height 20
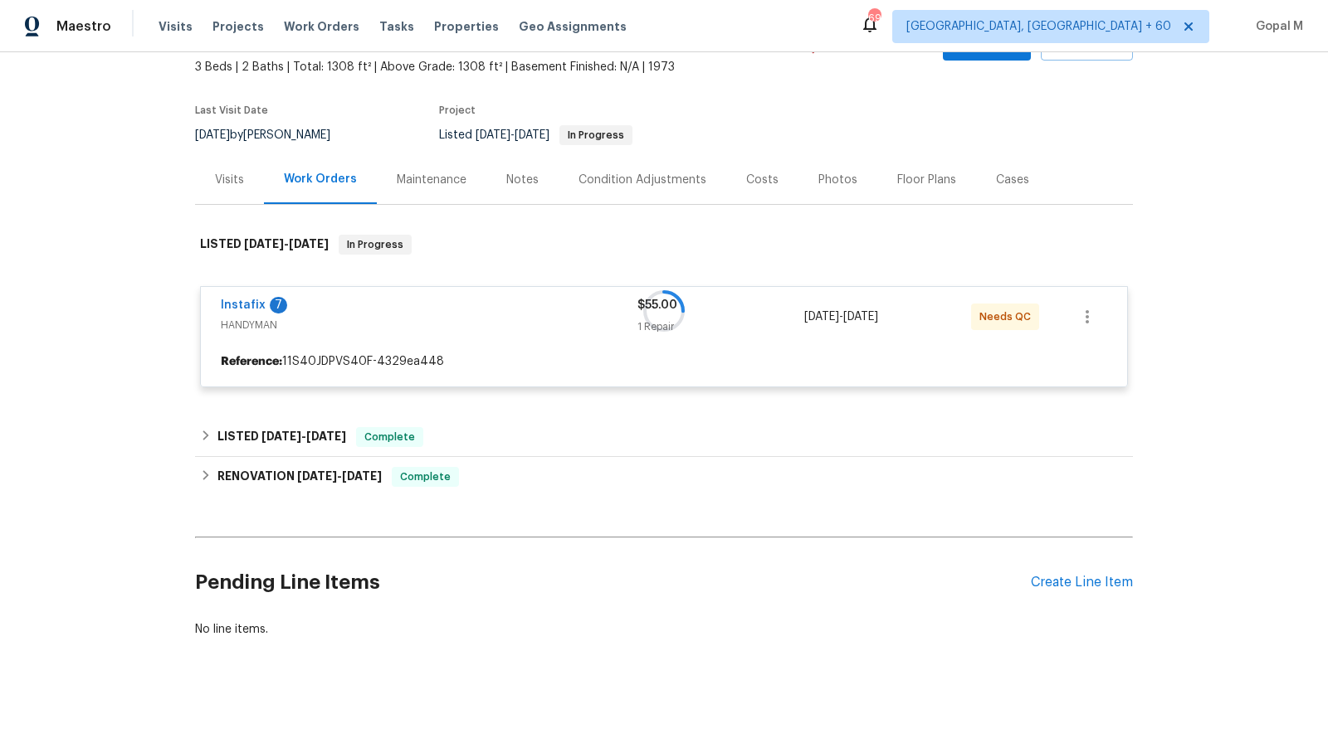
scroll to position [100, 0]
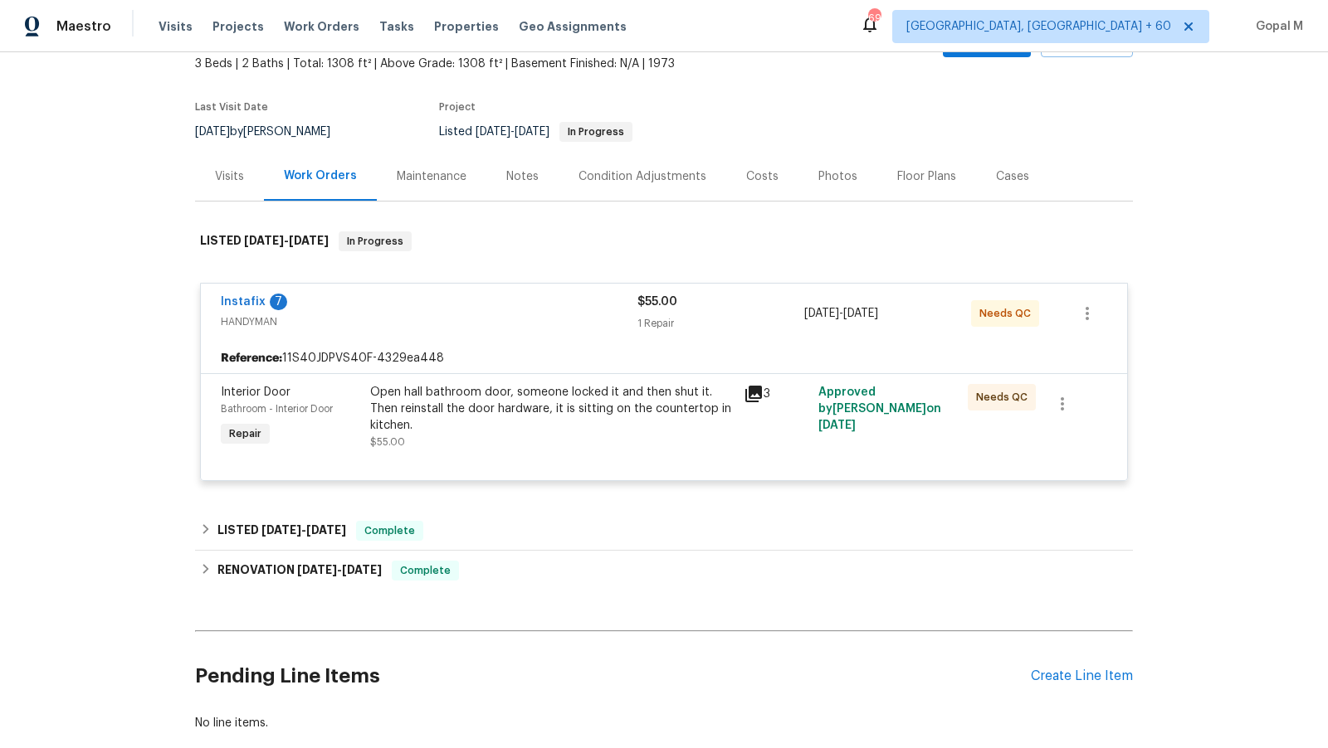
click at [577, 424] on div "Open hall bathroom door, someone locked it and then shut it. Then reinstall the…" at bounding box center [551, 409] width 363 height 50
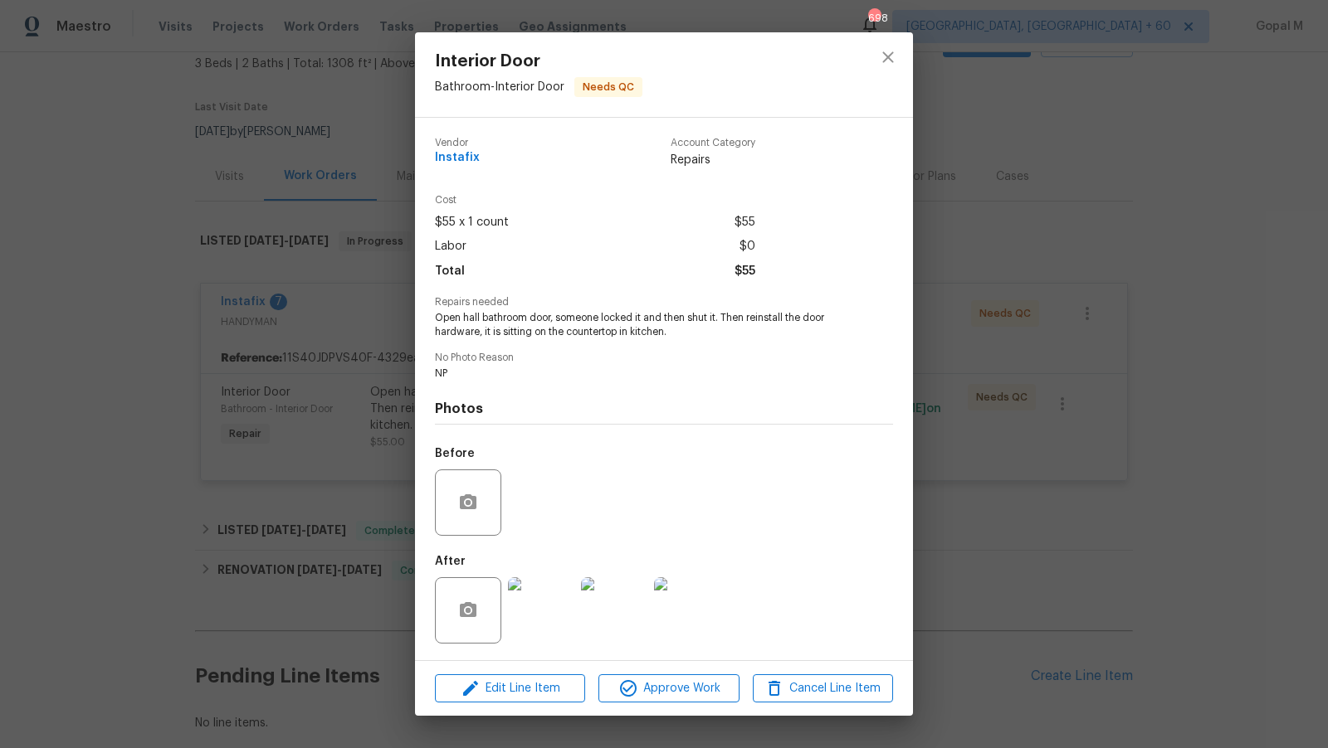
click at [335, 433] on div "Interior Door Bathroom - Interior Door Needs QC Vendor Instafix Account Categor…" at bounding box center [664, 374] width 1328 height 748
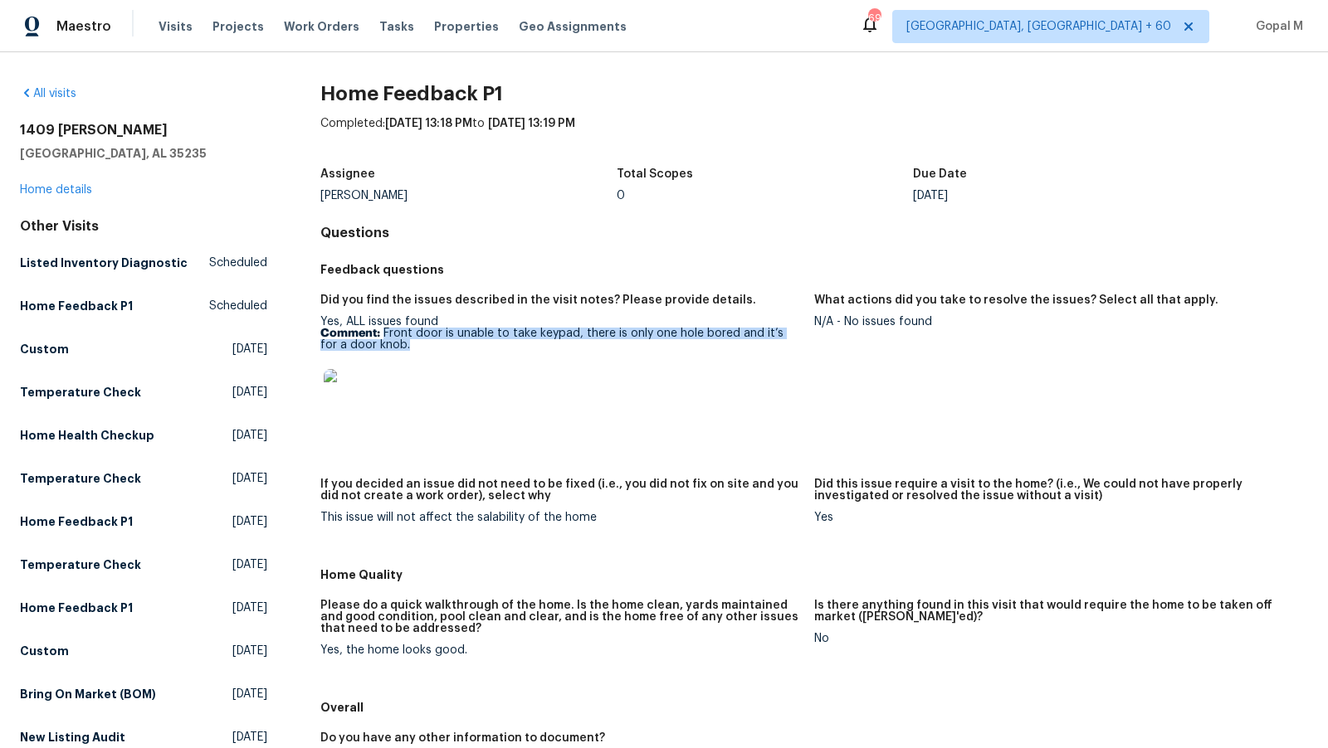
drag, startPoint x: 382, startPoint y: 331, endPoint x: 396, endPoint y: 345, distance: 19.9
click at [396, 345] on p "Comment: Front door is unable to take keypad, there is only one hole bored and …" at bounding box center [560, 339] width 480 height 23
copy p "Front door is unable to take keypad, there is only one hole bored and it’s for …"
click at [397, 344] on p "Comment: Front door is unable to take keypad, there is only one hole bored and …" at bounding box center [560, 339] width 480 height 23
click at [341, 405] on img at bounding box center [350, 395] width 53 height 53
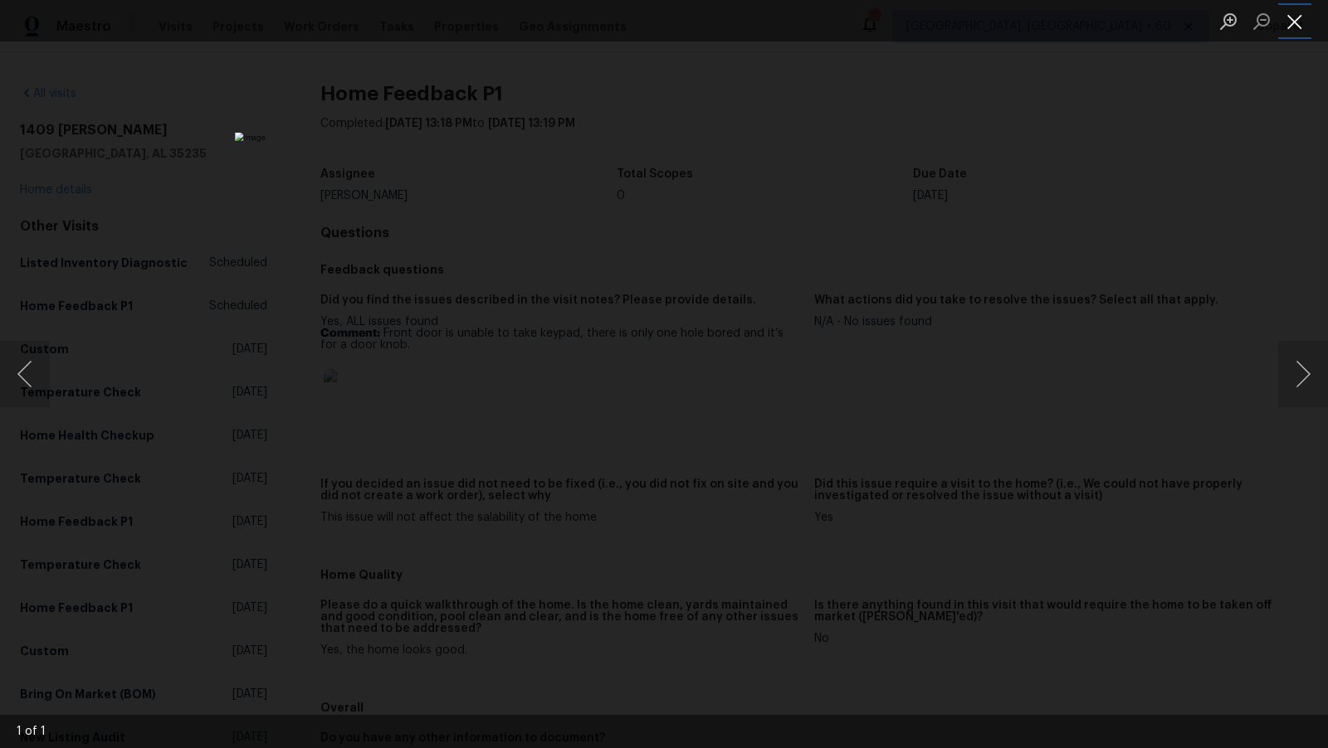
click at [1294, 28] on button "Close lightbox" at bounding box center [1294, 21] width 33 height 29
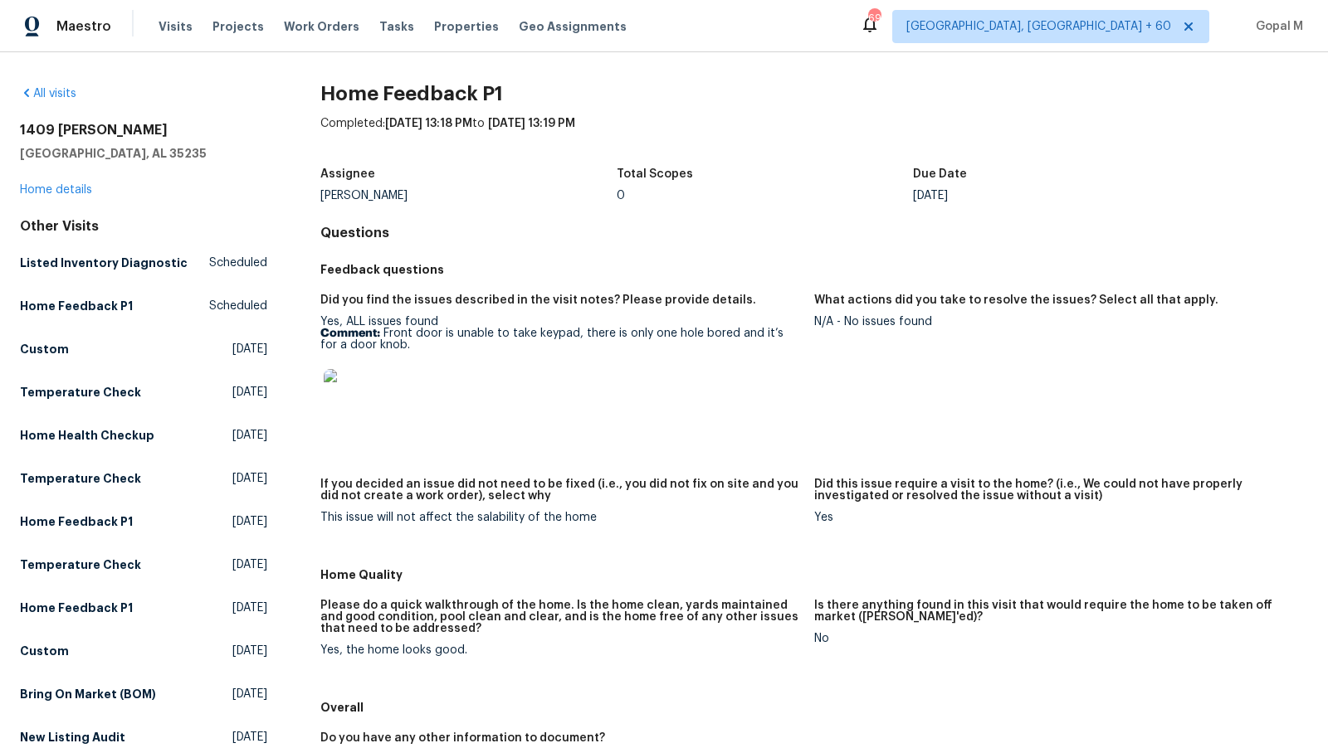
click at [350, 393] on img at bounding box center [350, 395] width 53 height 53
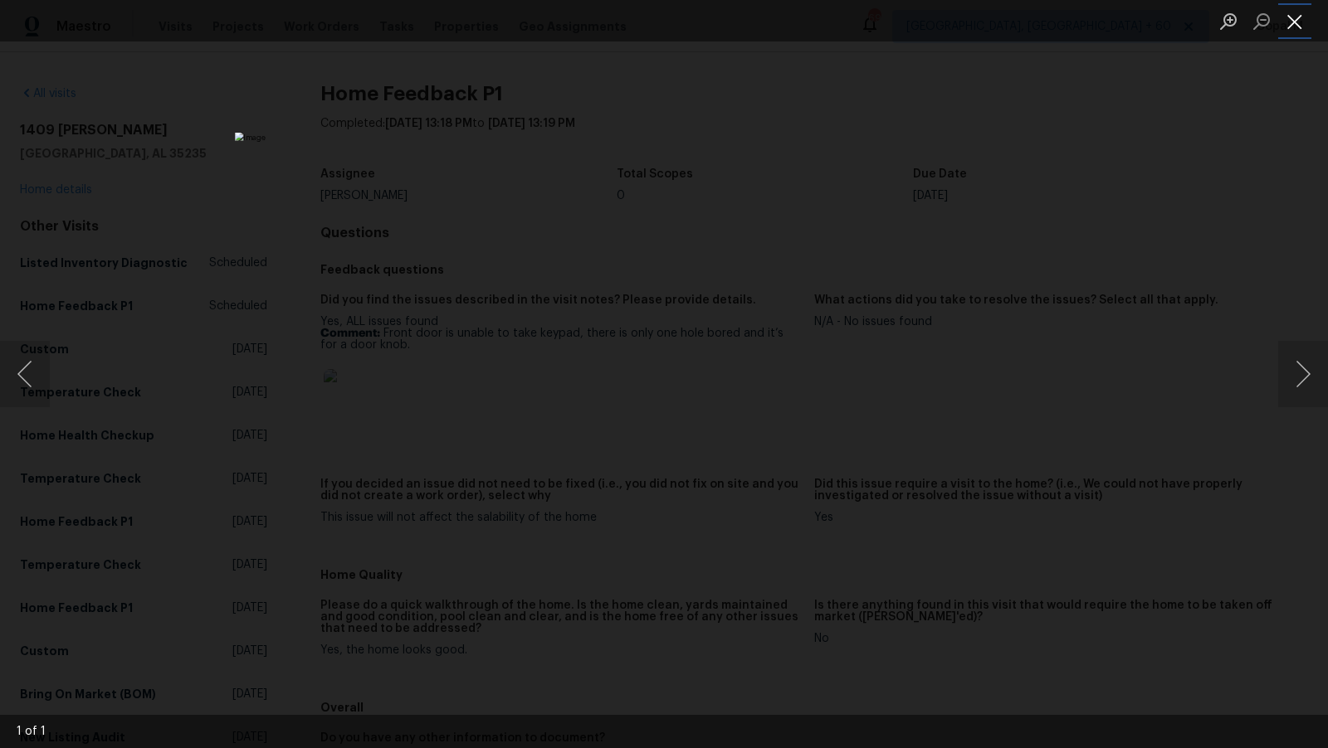
click at [1300, 17] on button "Close lightbox" at bounding box center [1294, 21] width 33 height 29
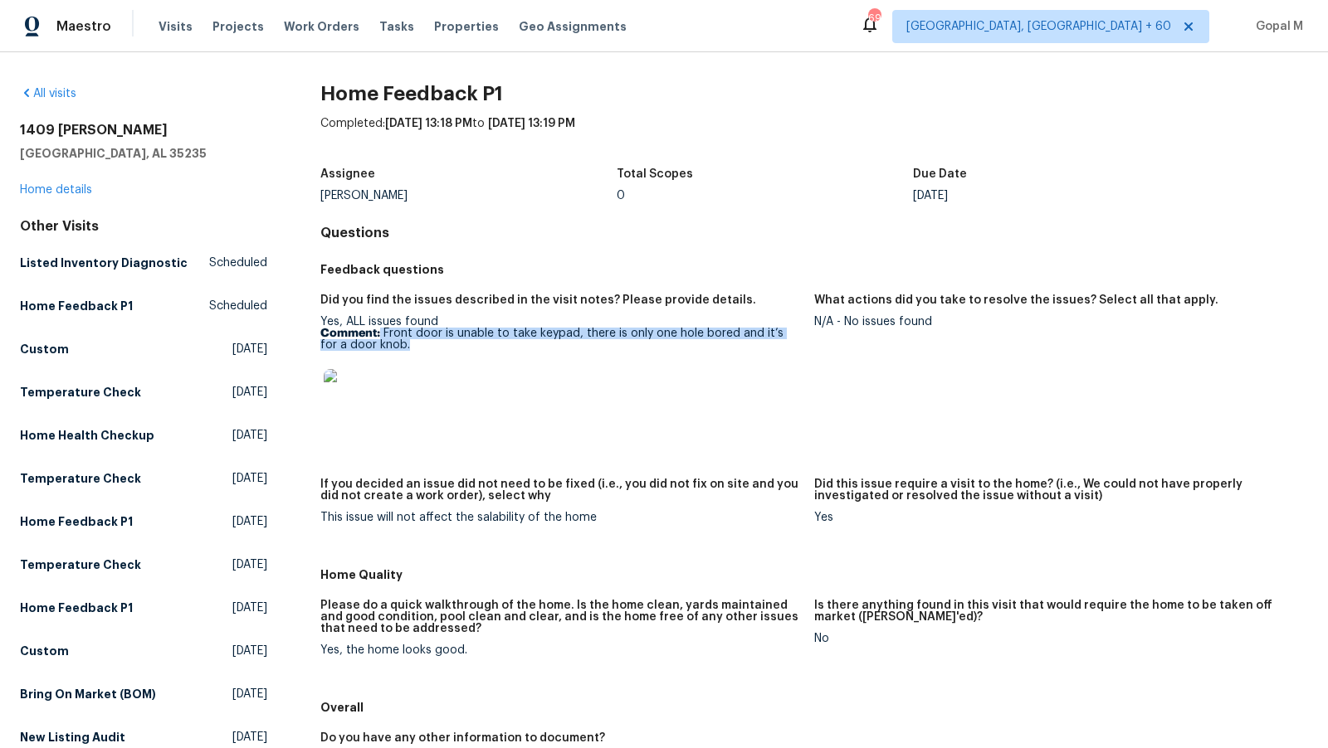
drag, startPoint x: 380, startPoint y: 332, endPoint x: 396, endPoint y: 356, distance: 28.8
click at [396, 356] on div "Yes, ALL issues found Comment: Front door is unable to take keypad, there is on…" at bounding box center [560, 374] width 480 height 116
copy p "Front door is unable to take keypad, there is only one hole bored and it’s for …"
click at [70, 192] on link "Home details" at bounding box center [56, 190] width 72 height 12
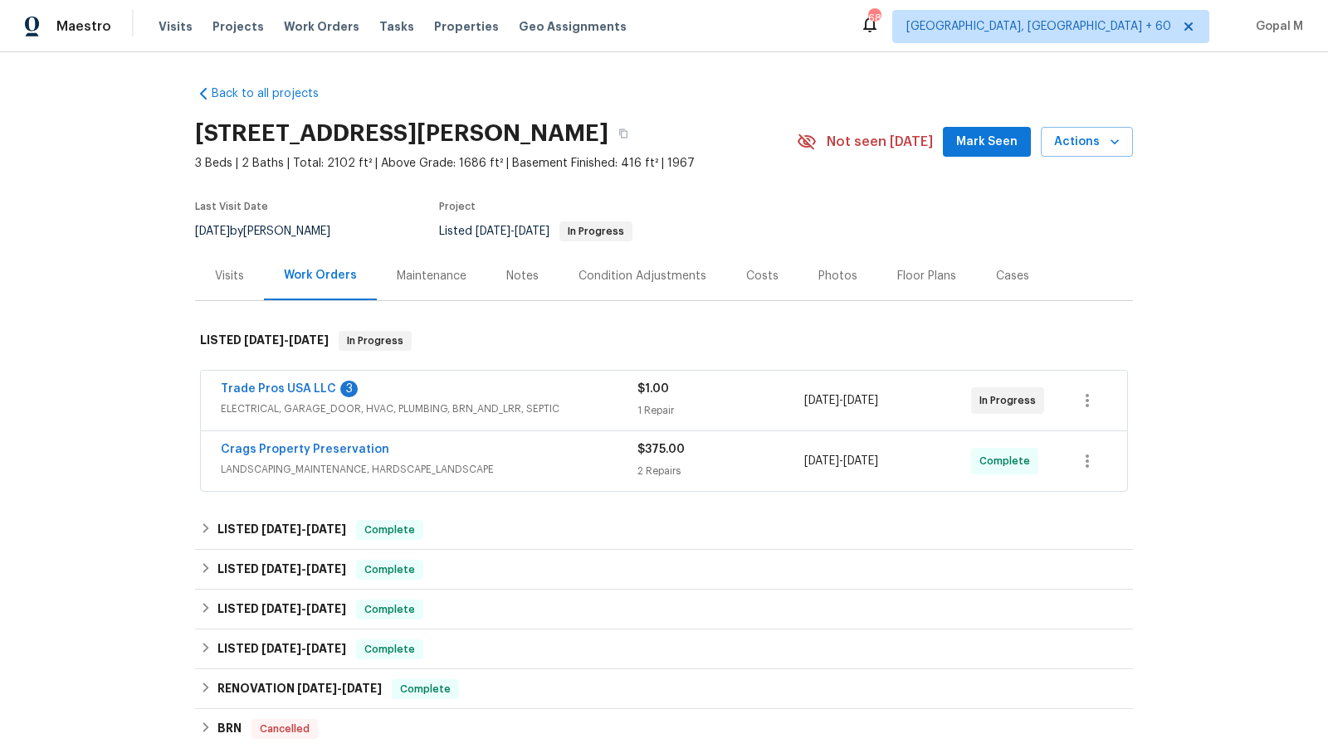
click at [515, 404] on span "ELECTRICAL, GARAGE_DOOR, HVAC, PLUMBING, BRN_AND_LRR, SEPTIC" at bounding box center [429, 409] width 417 height 17
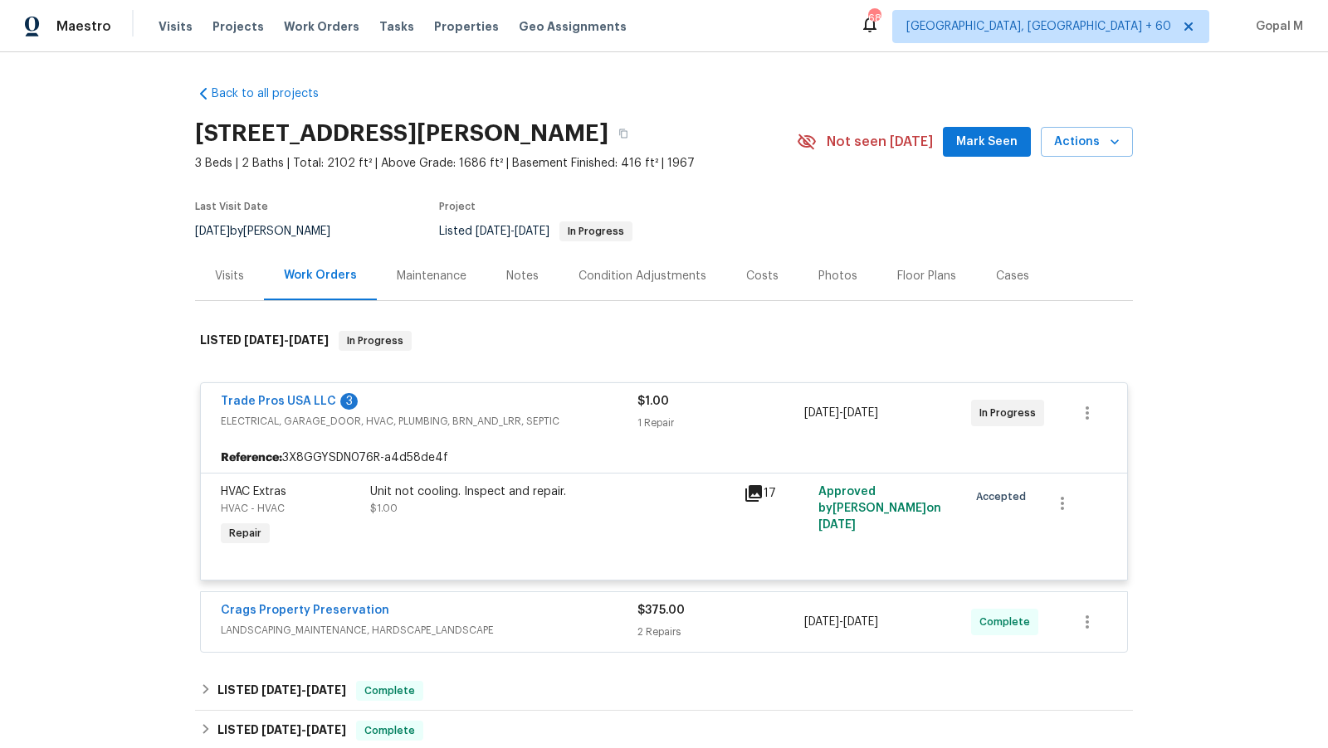
click at [223, 282] on div "Visits" at bounding box center [229, 276] width 29 height 17
